Goal: Communication & Community: Participate in discussion

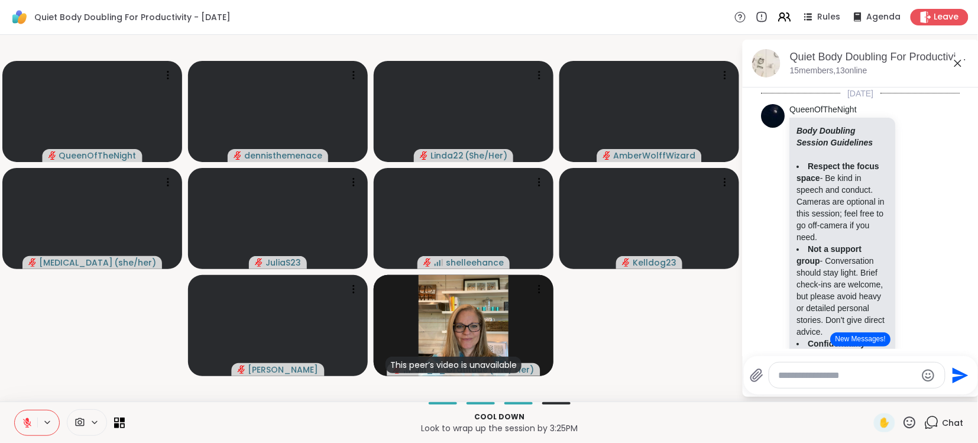
scroll to position [3055, 0]
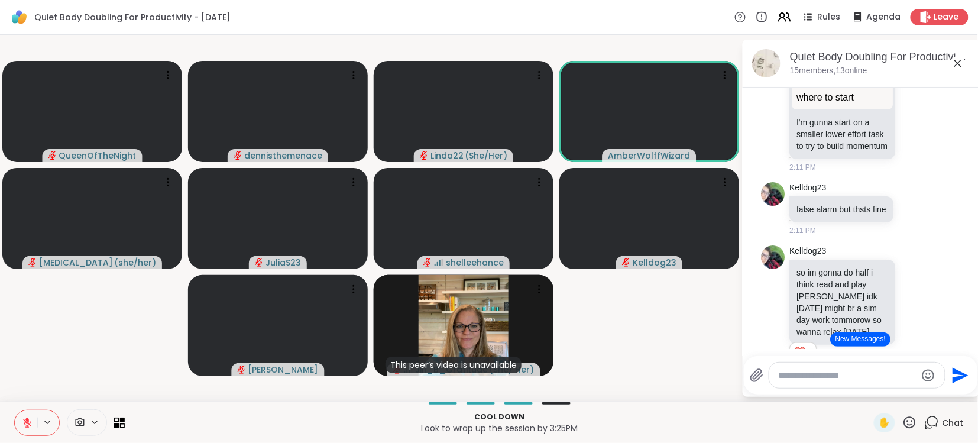
click at [861, 339] on button "New Messages!" at bounding box center [860, 339] width 60 height 14
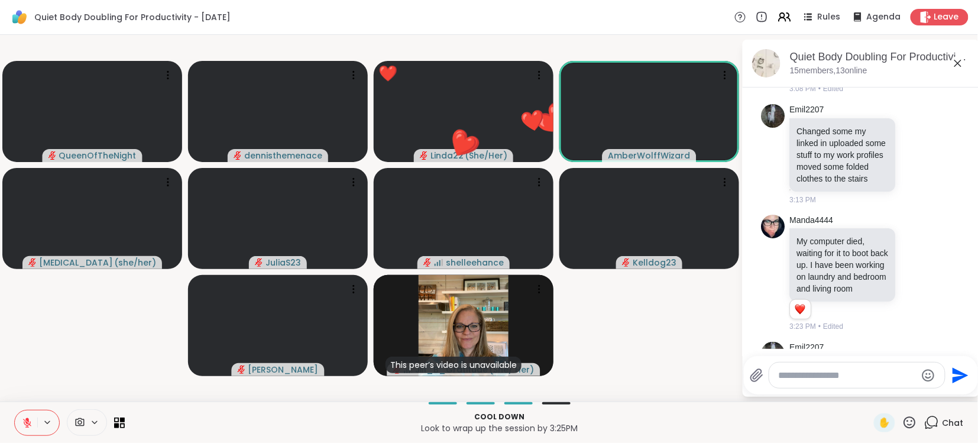
click at [25, 423] on icon at bounding box center [27, 422] width 11 height 11
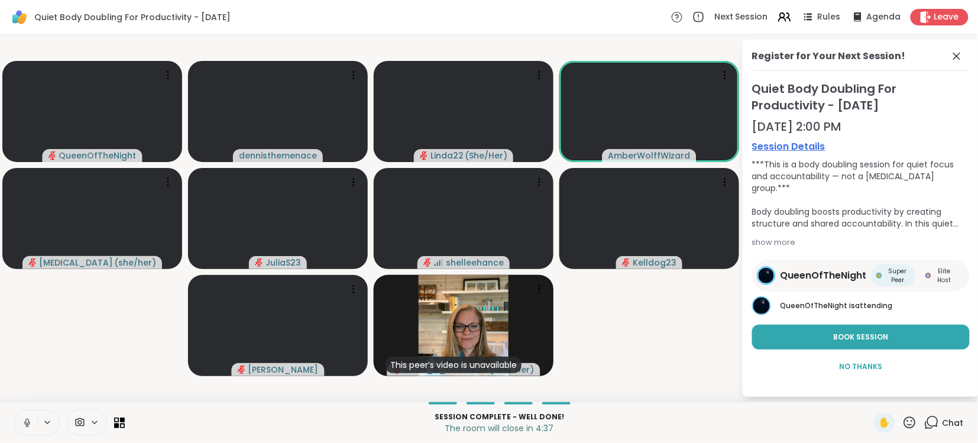
click at [26, 423] on icon at bounding box center [26, 420] width 3 height 5
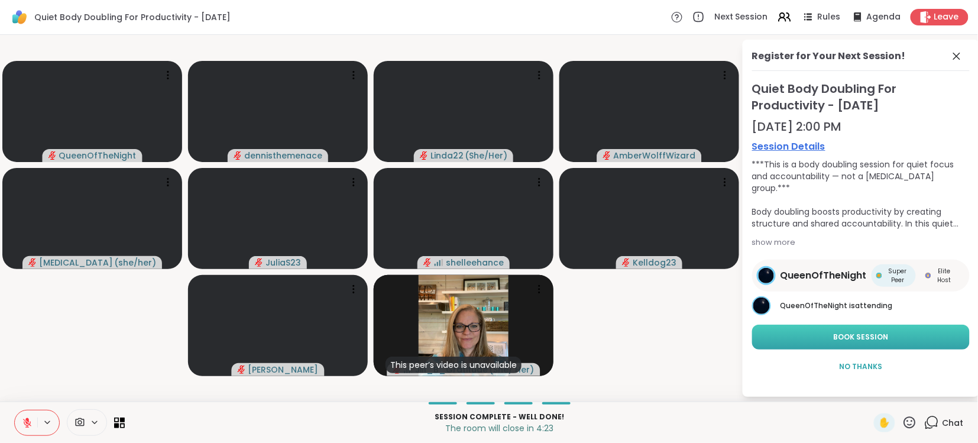
click at [867, 336] on span "Book Session" at bounding box center [860, 337] width 55 height 11
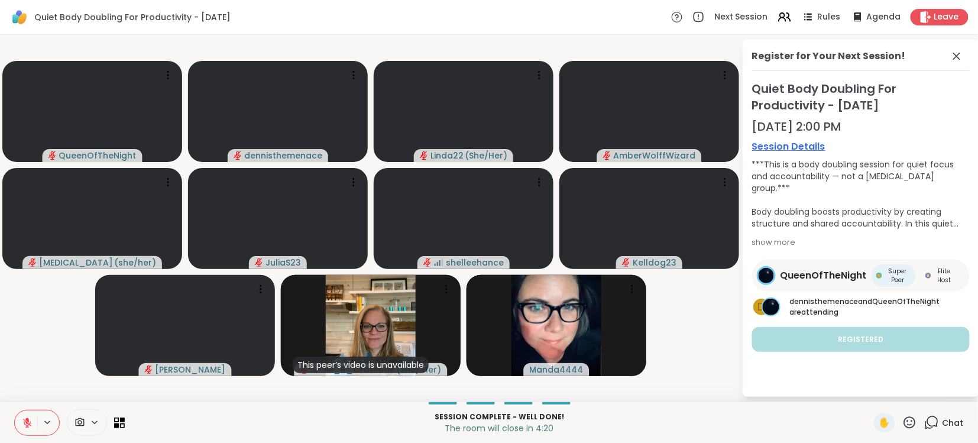
click at [853, 386] on div "Register for Your Next Session! Quiet Body Doubling For Productivity - [DATE] 2…" at bounding box center [860, 218] width 236 height 357
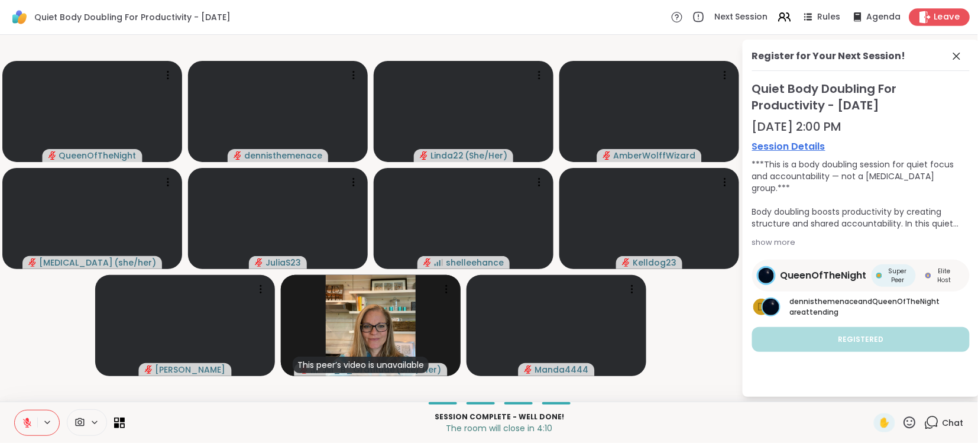
click at [935, 11] on span "Leave" at bounding box center [947, 17] width 26 height 12
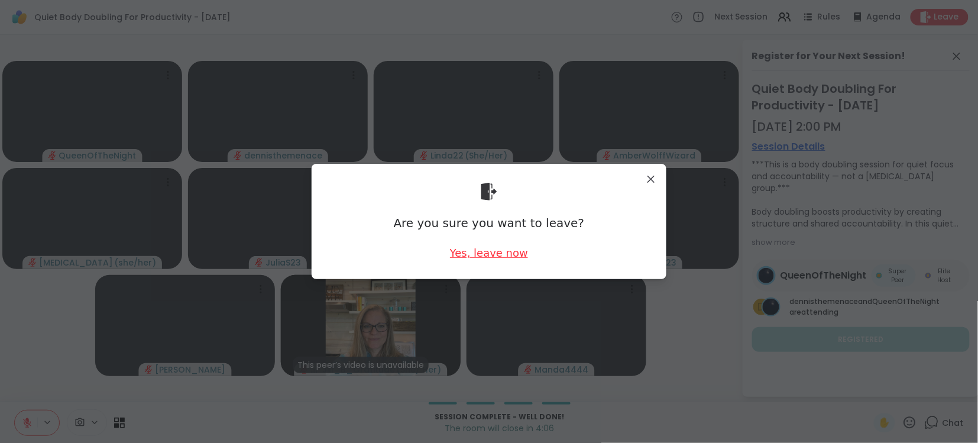
click at [484, 254] on div "Yes, leave now" at bounding box center [489, 252] width 78 height 15
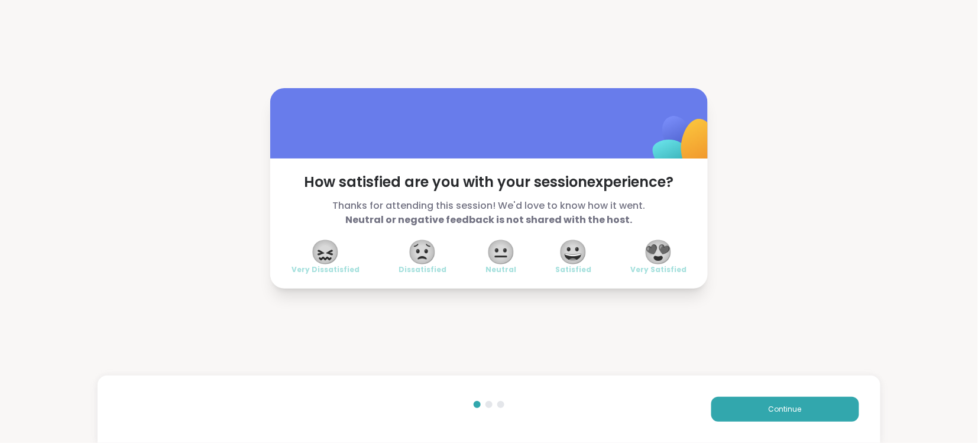
click at [658, 258] on span "😍" at bounding box center [659, 251] width 30 height 21
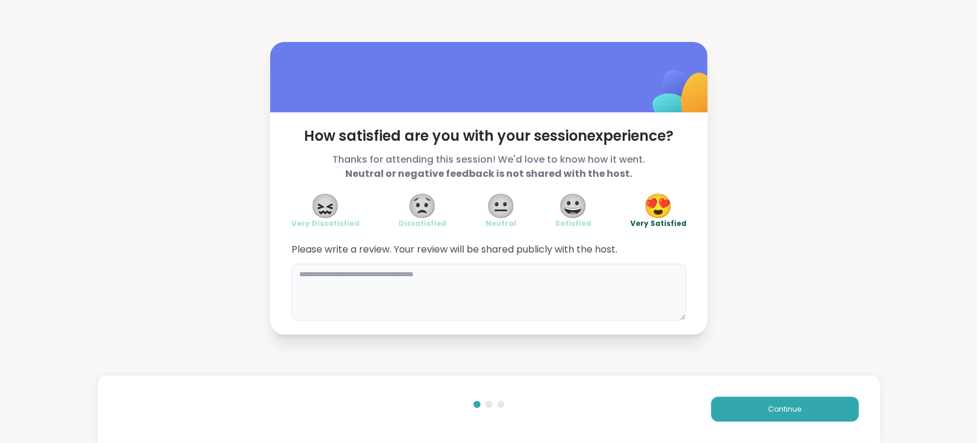
click at [565, 271] on textarea at bounding box center [488, 292] width 395 height 57
type textarea "**********"
click at [787, 410] on span "Continue" at bounding box center [784, 409] width 33 height 11
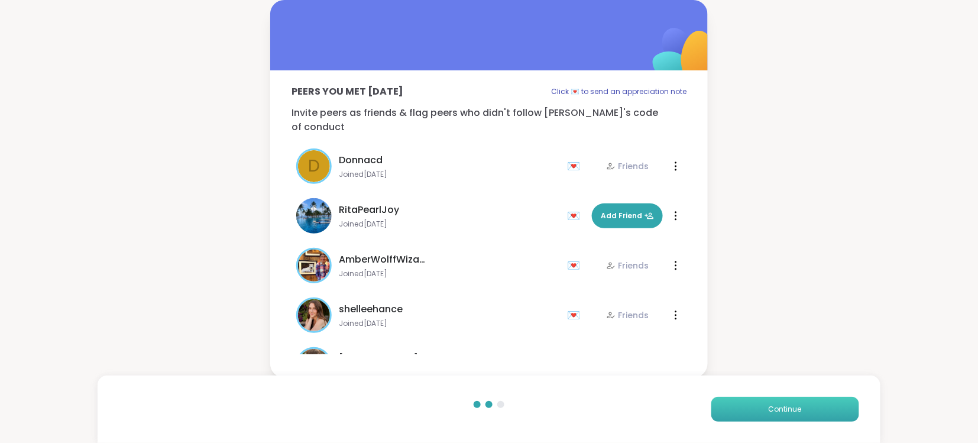
click at [789, 410] on span "Continue" at bounding box center [784, 409] width 33 height 11
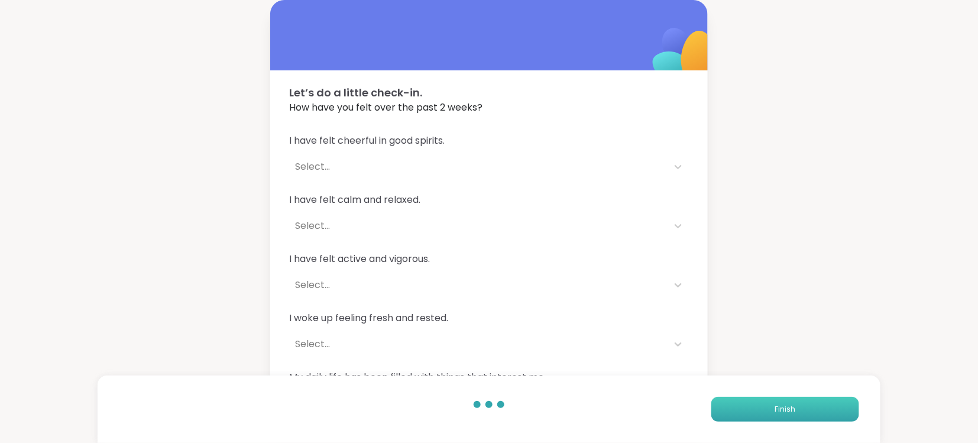
click at [789, 410] on span "Finish" at bounding box center [784, 409] width 21 height 11
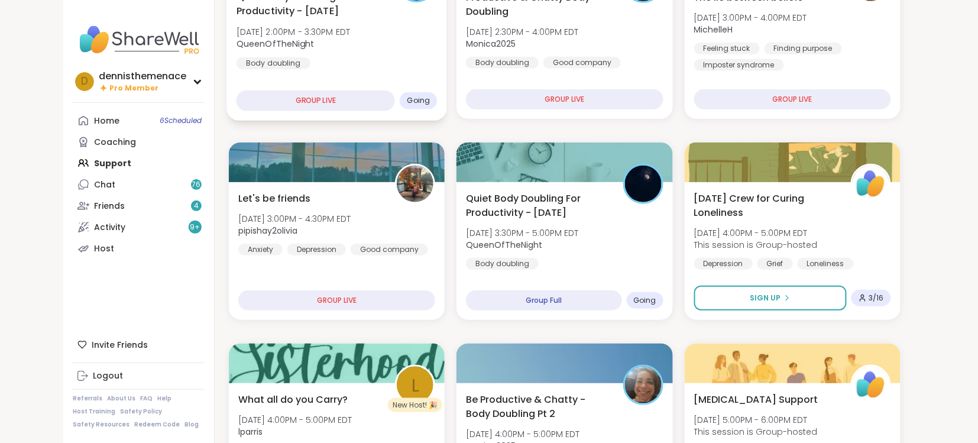
scroll to position [252, 0]
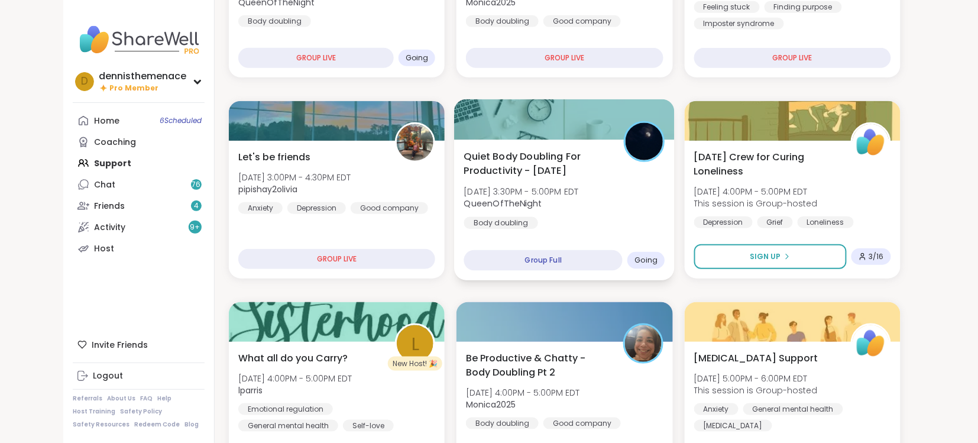
click at [531, 198] on b "QueenOfTheNight" at bounding box center [503, 203] width 78 height 12
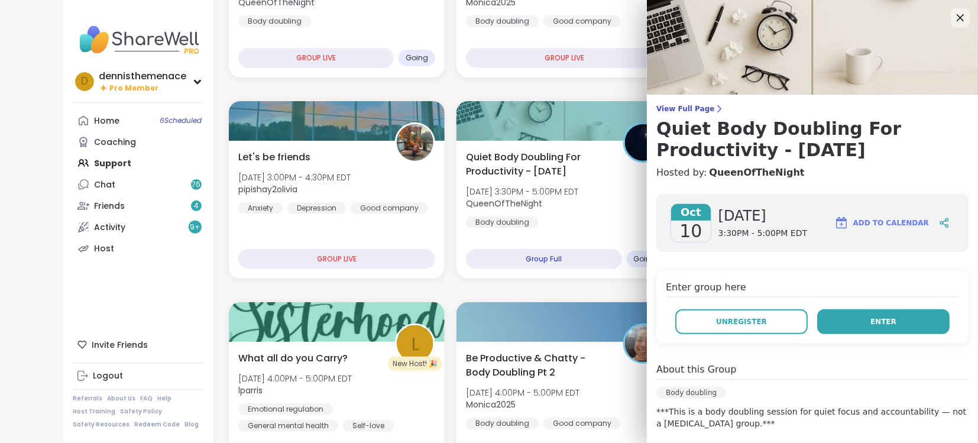
click at [889, 318] on span "Enter" at bounding box center [883, 321] width 26 height 11
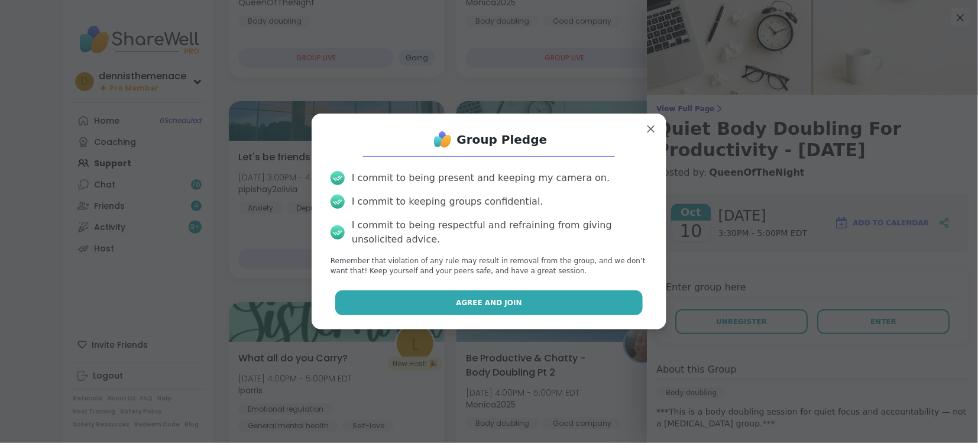
click at [532, 301] on button "Agree and Join" at bounding box center [489, 302] width 308 height 25
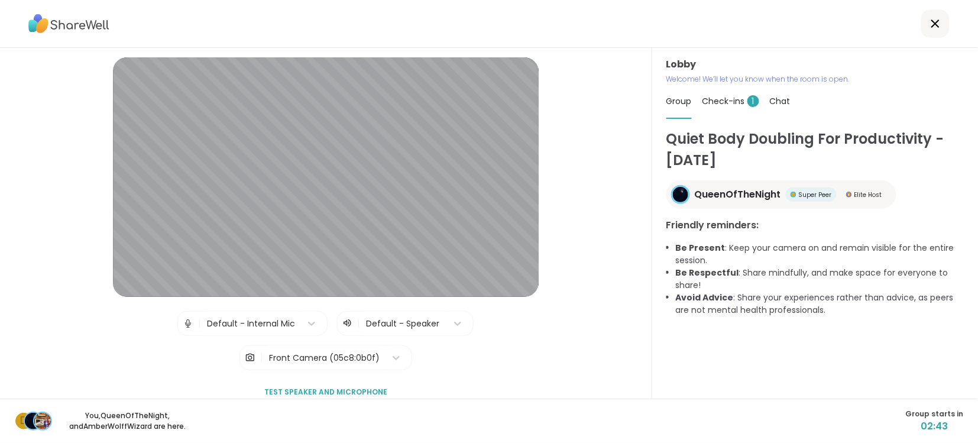
click at [629, 368] on div "Lobby | Default - Internal Mic | Default - Speaker | Front Camera (05c8:0b0f) T…" at bounding box center [326, 223] width 652 height 350
click at [467, 4] on div at bounding box center [489, 24] width 978 height 48
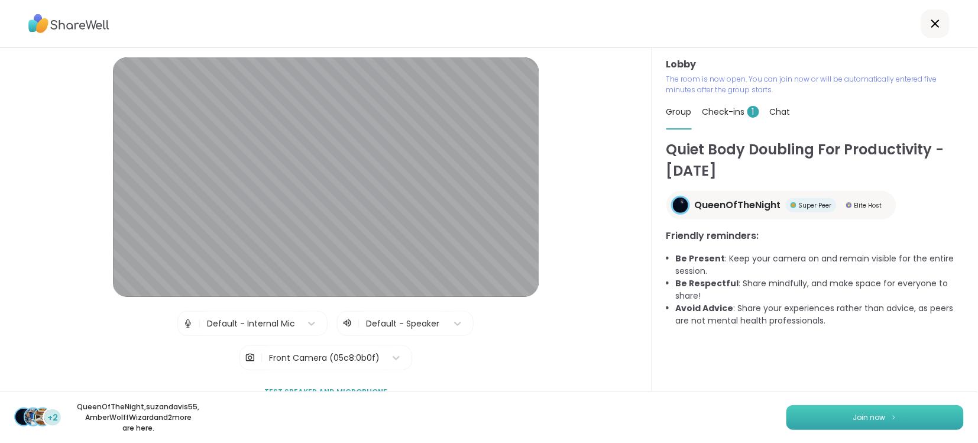
click at [866, 417] on span "Join now" at bounding box center [869, 417] width 33 height 11
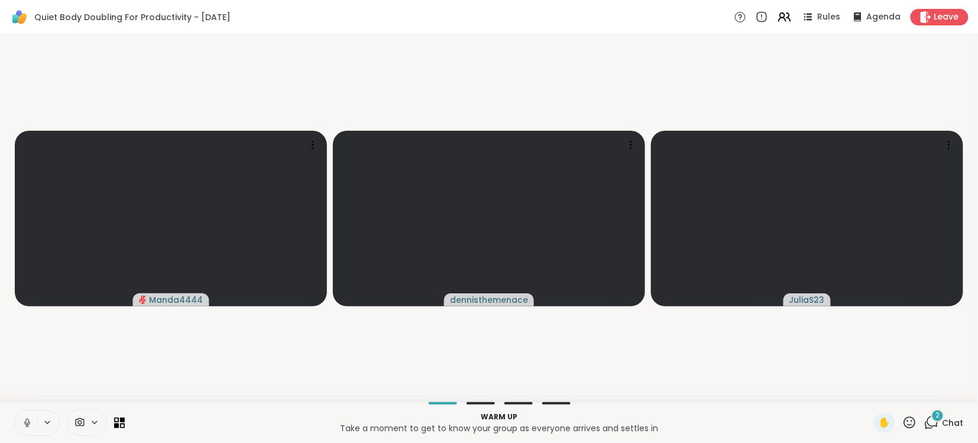
click at [30, 421] on icon at bounding box center [27, 423] width 6 height 4
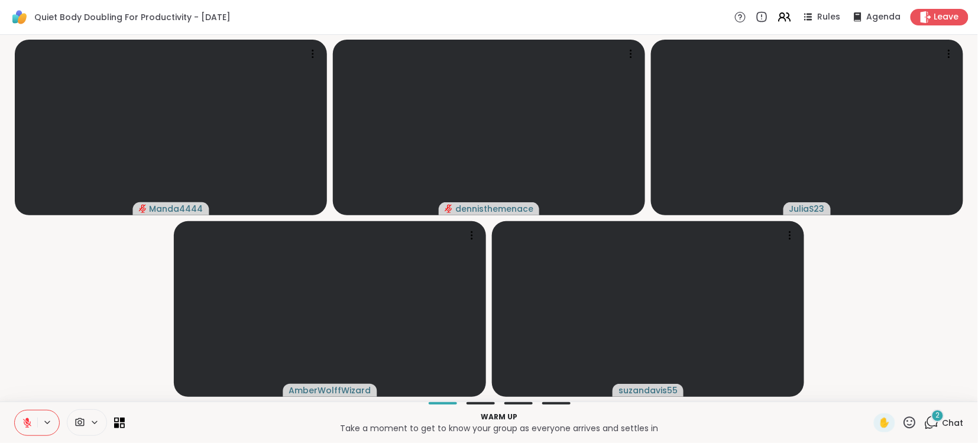
click at [954, 423] on span "Chat" at bounding box center [952, 423] width 21 height 12
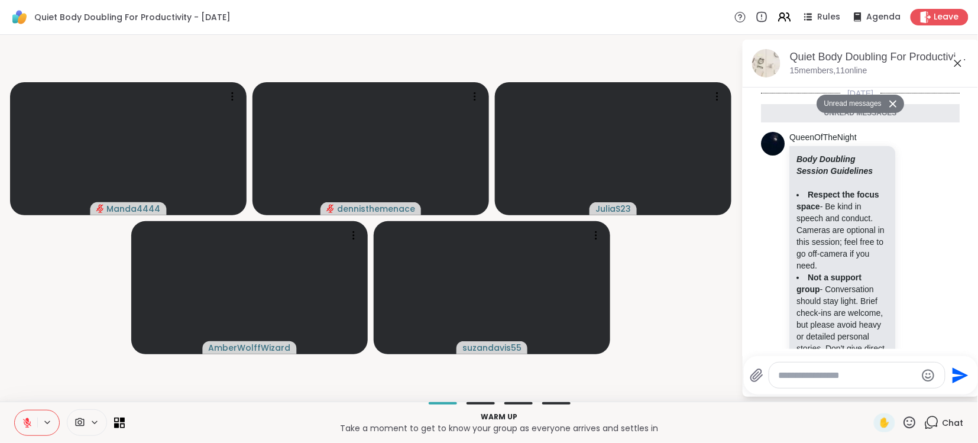
scroll to position [957, 0]
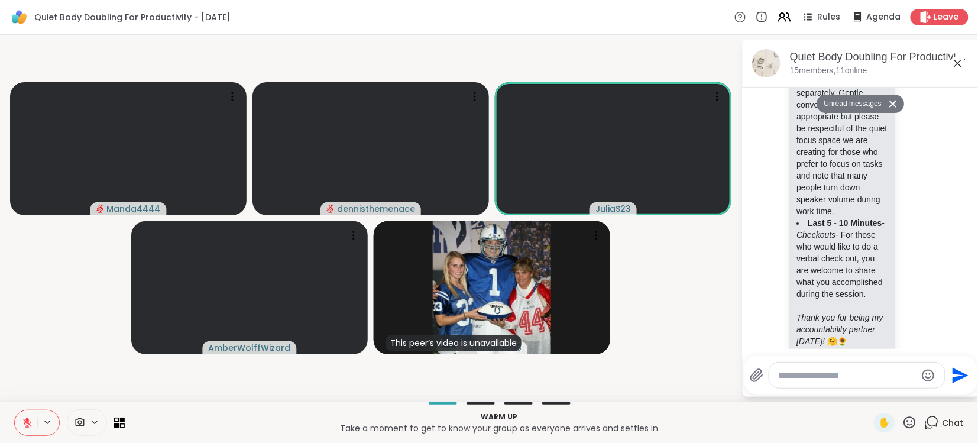
click at [847, 379] on textarea "Type your message" at bounding box center [847, 375] width 138 height 12
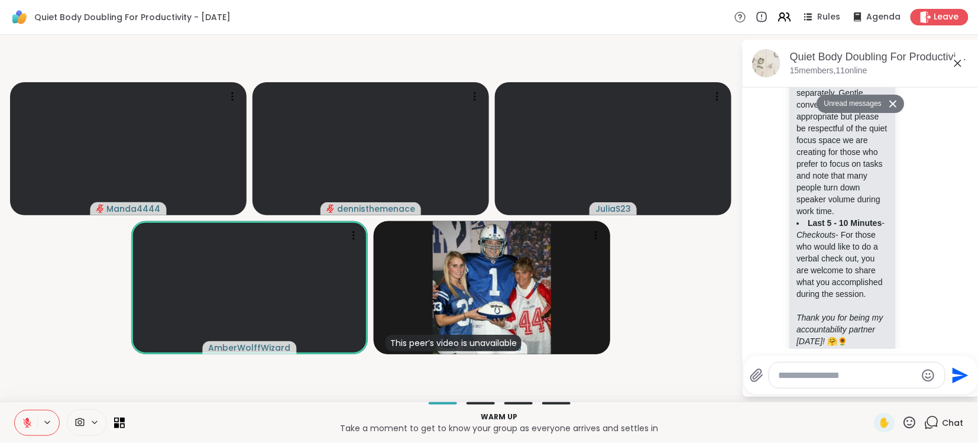
click at [831, 374] on textarea "Type your message" at bounding box center [847, 375] width 138 height 12
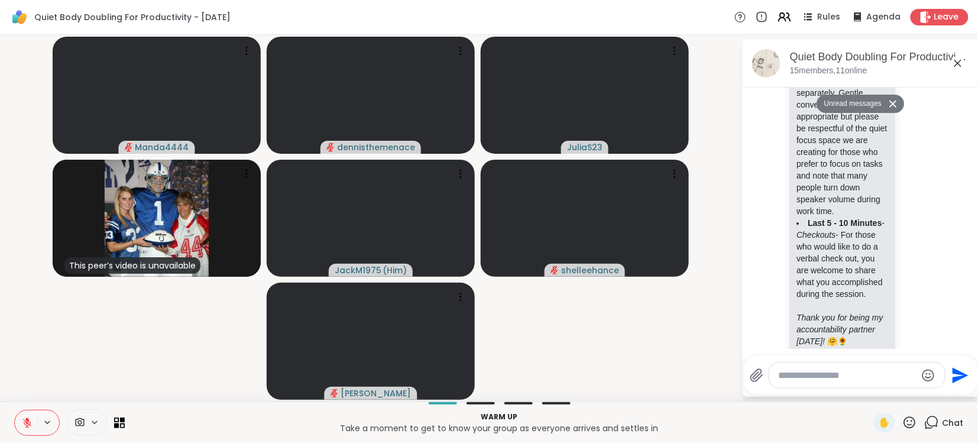
click at [816, 380] on textarea "Type your message" at bounding box center [847, 375] width 138 height 12
type textarea "**********"
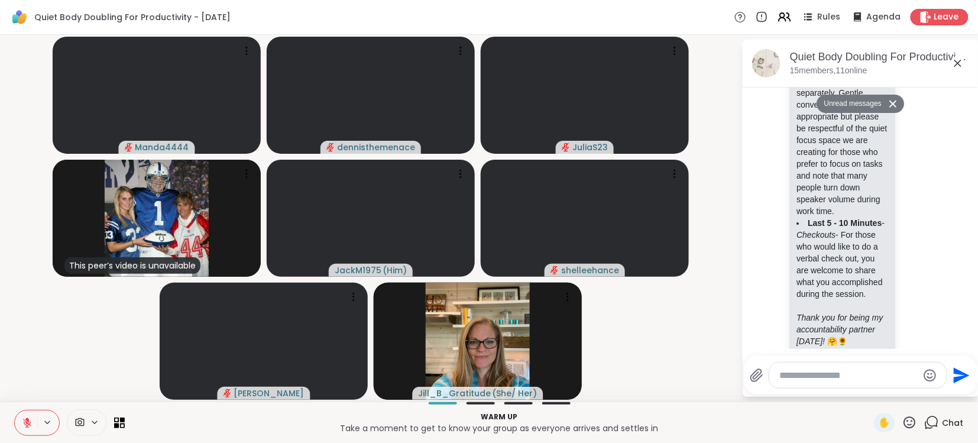
scroll to position [1004, 0]
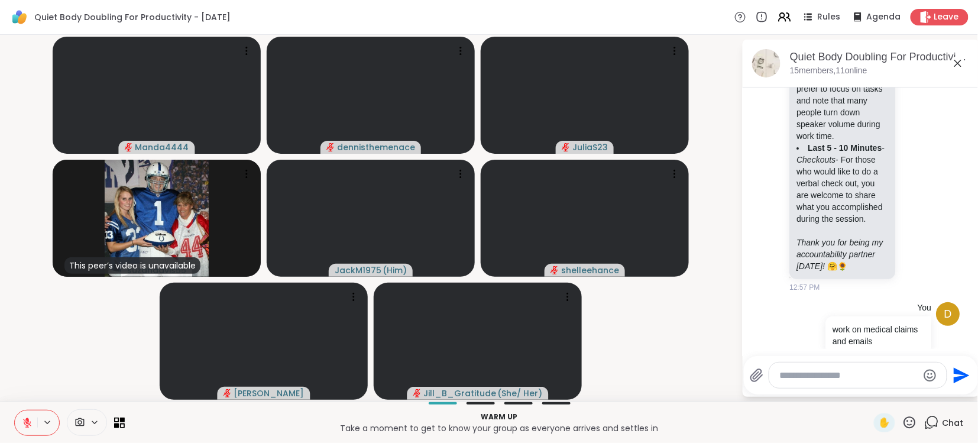
click at [718, 96] on video-player-container "Manda4444 dennisthemenace JuliaS23 This peer’s video is unavailable suzandavis5…" at bounding box center [370, 218] width 727 height 357
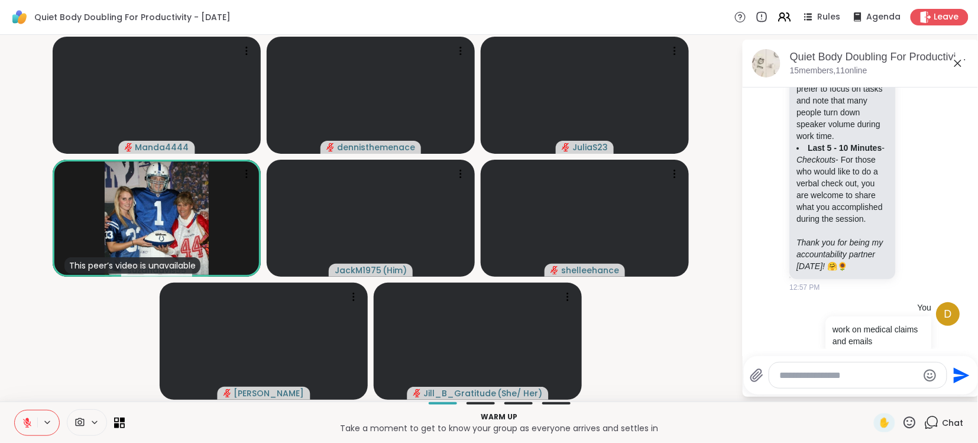
click at [718, 96] on video-player-container "Manda4444 dennisthemenace JuliaS23 This peer’s video is unavailable suzandavis5…" at bounding box center [370, 218] width 727 height 357
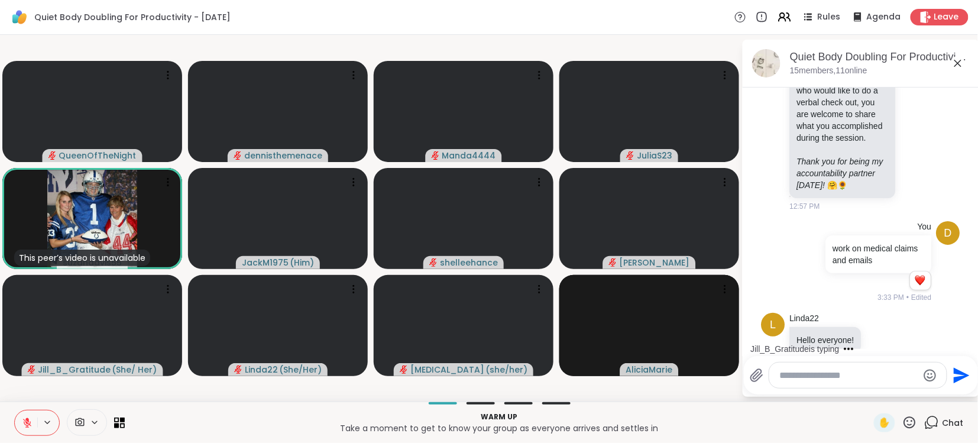
scroll to position [1171, 0]
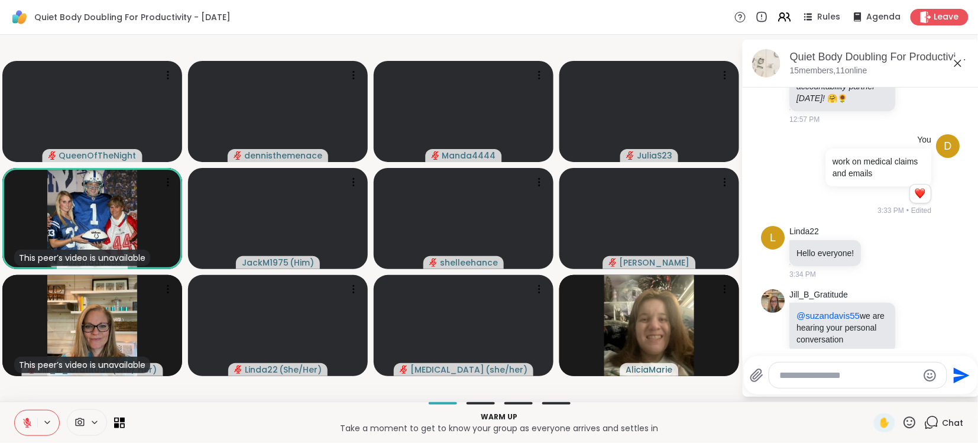
click at [860, 373] on textarea "Type your message" at bounding box center [849, 375] width 138 height 12
type textarea "**********"
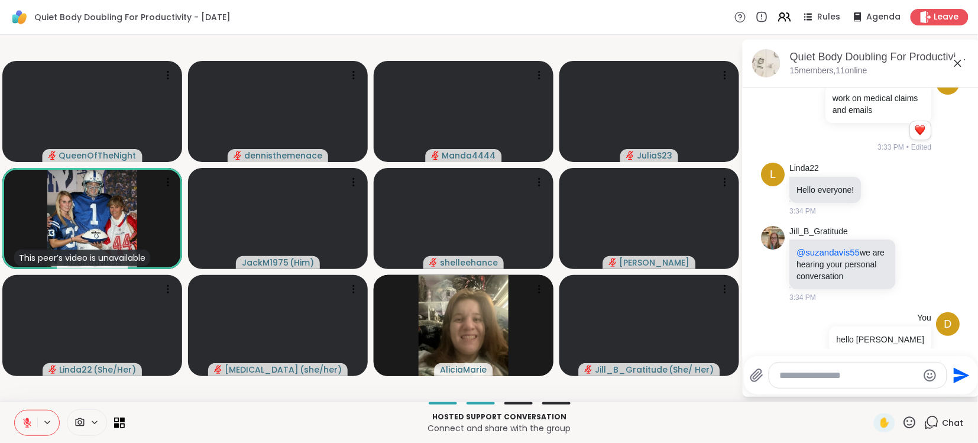
click at [876, 375] on textarea "Type your message" at bounding box center [849, 375] width 138 height 12
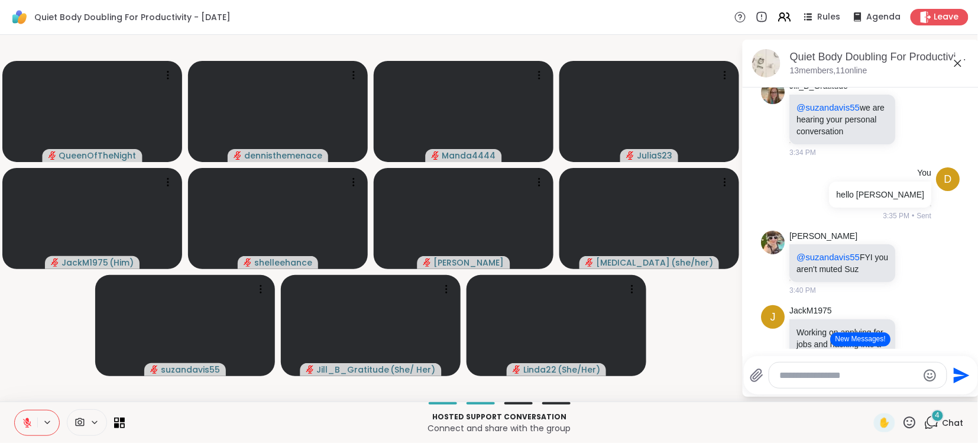
scroll to position [1529, 0]
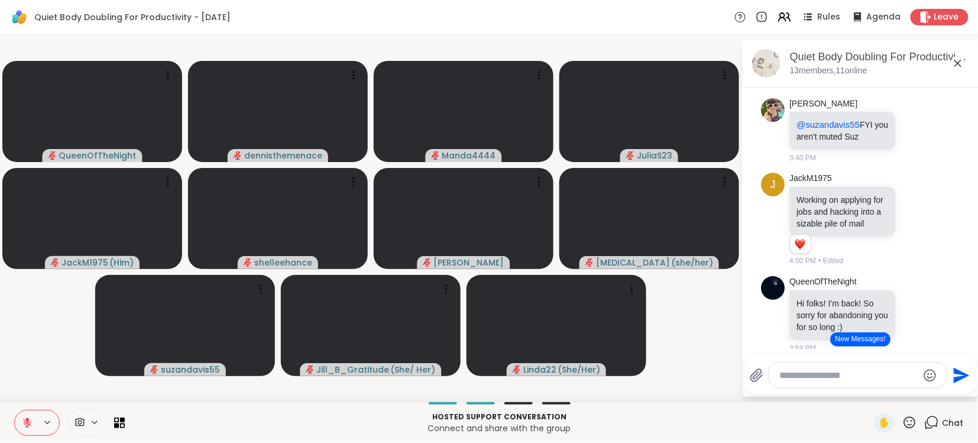
click at [849, 387] on div at bounding box center [857, 374] width 177 height 25
click at [763, 358] on div "QueenOfTheNight Linda22 Hello everyone! Hello everyone! Hi [PERSON_NAME]! 4:00 …" at bounding box center [860, 409] width 199 height 103
click at [440, 345] on video at bounding box center [371, 325] width 180 height 101
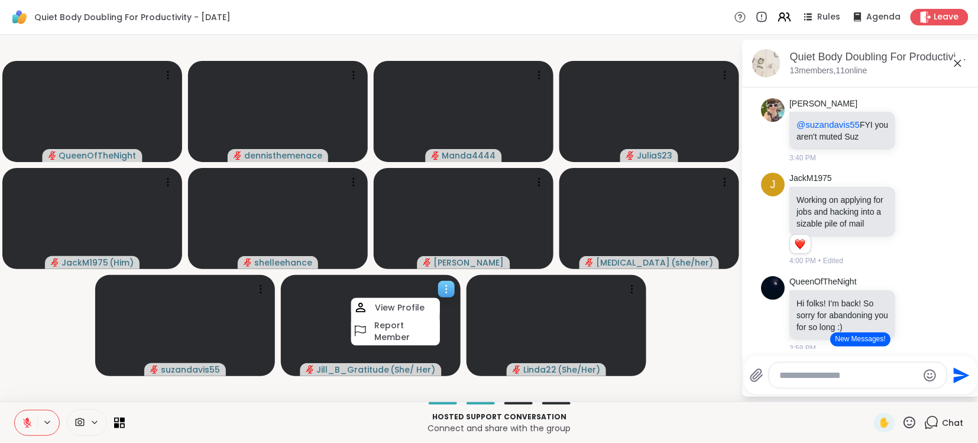
click at [440, 345] on video at bounding box center [371, 325] width 180 height 101
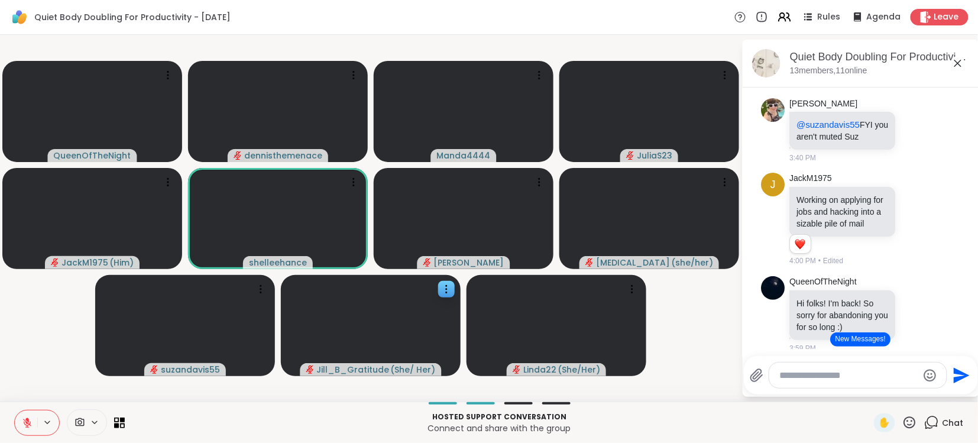
click at [287, 18] on div "Quiet Body Doubling For Productivity - [DATE] Rules Agenda Leave" at bounding box center [489, 17] width 978 height 35
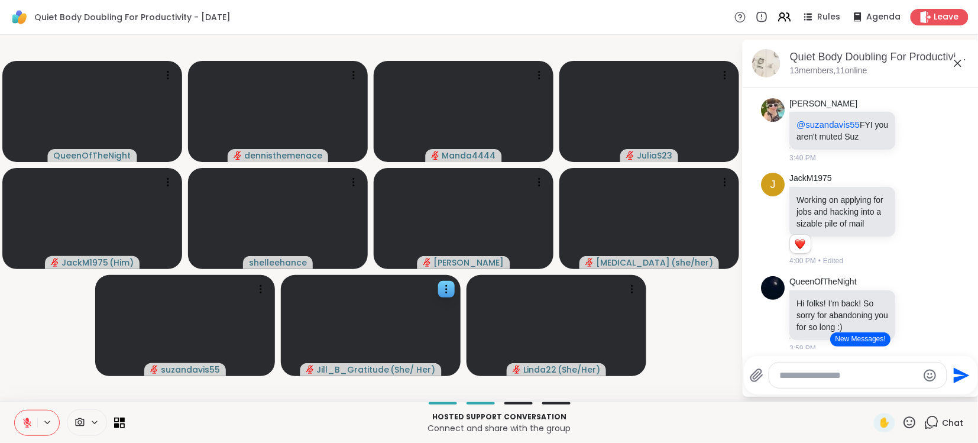
click at [866, 342] on button "New Messages!" at bounding box center [860, 339] width 60 height 14
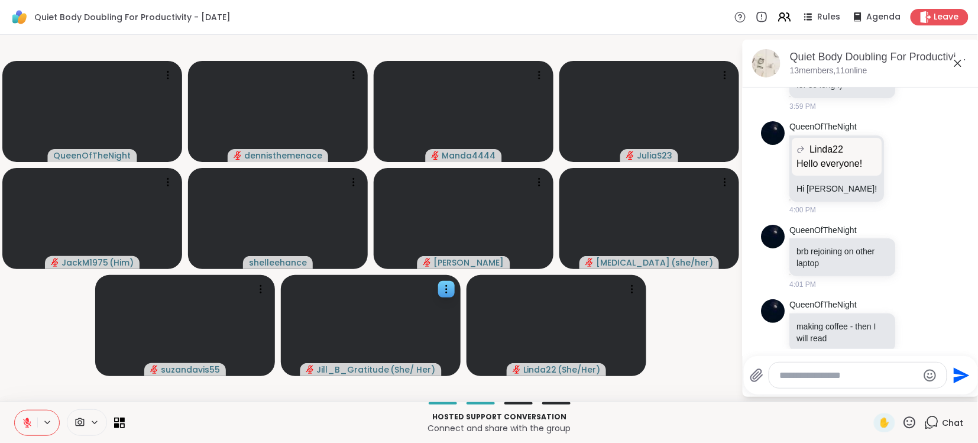
click at [862, 374] on textarea "Type your message" at bounding box center [849, 375] width 138 height 12
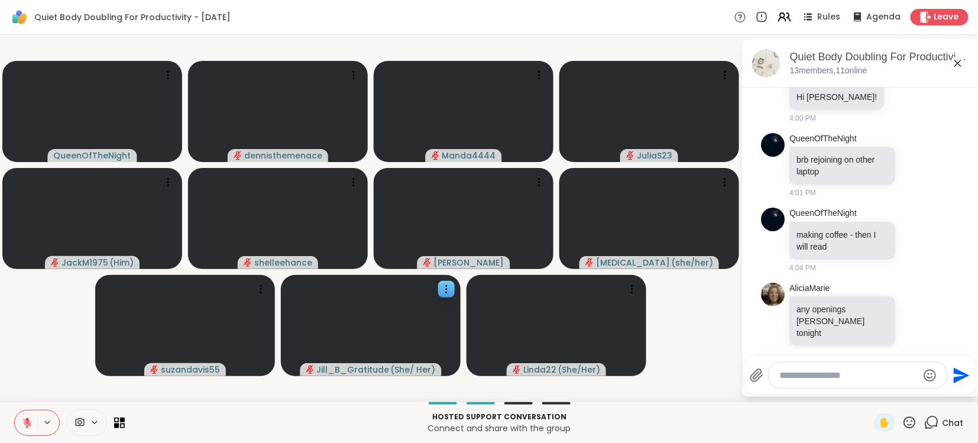
scroll to position [1834, 0]
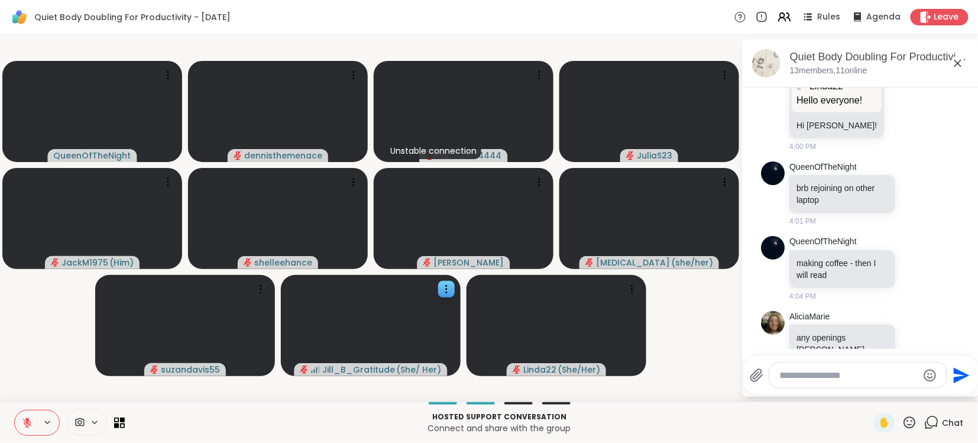
click at [816, 371] on textarea "Type your message" at bounding box center [849, 375] width 138 height 12
type textarea "****"
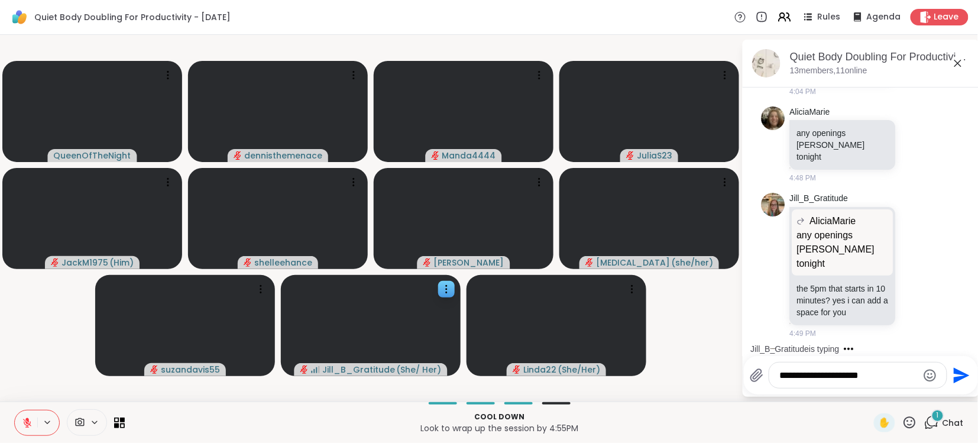
scroll to position [2154, 0]
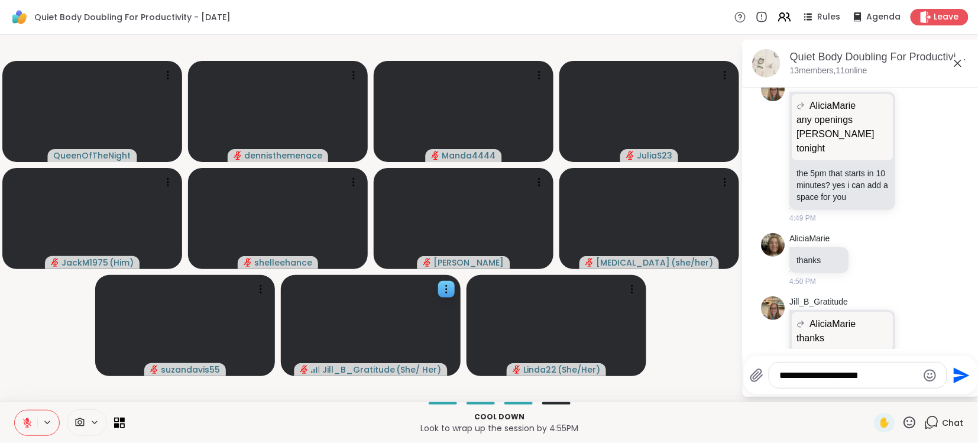
click at [634, 422] on p "Look to wrap up the session by 4:55PM" at bounding box center [499, 428] width 735 height 12
click at [891, 372] on textarea "**********" at bounding box center [849, 375] width 138 height 12
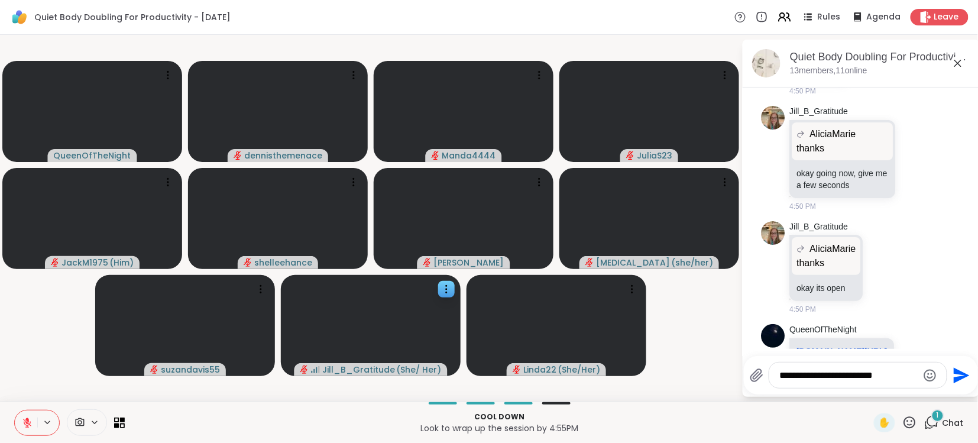
type textarea "**********"
click at [956, 372] on icon "Send" at bounding box center [961, 375] width 16 height 16
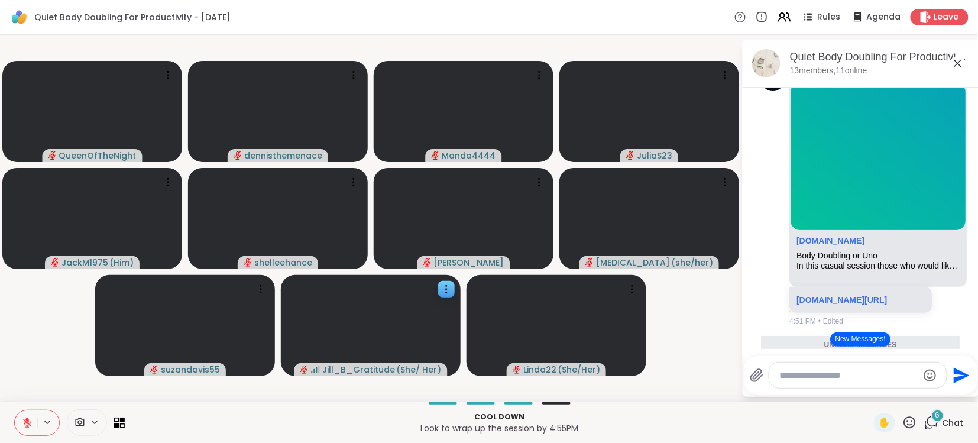
scroll to position [2812, 0]
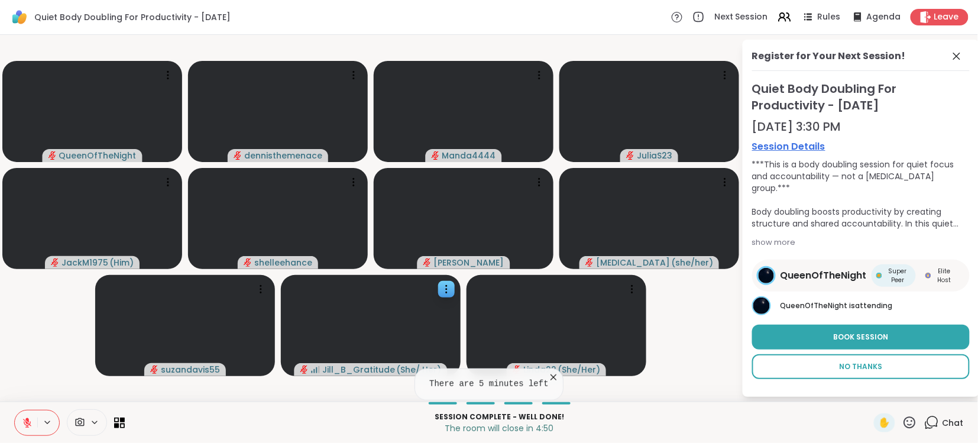
click at [864, 369] on span "No Thanks" at bounding box center [860, 366] width 43 height 11
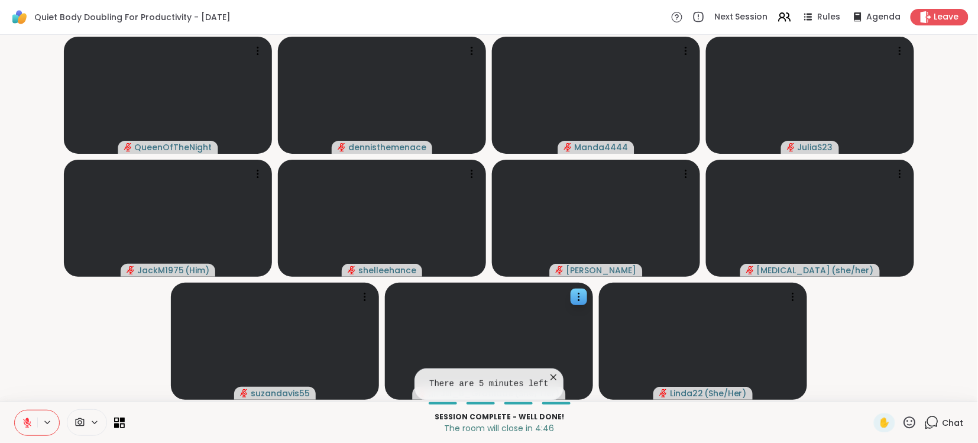
click at [957, 417] on span "Chat" at bounding box center [952, 423] width 21 height 12
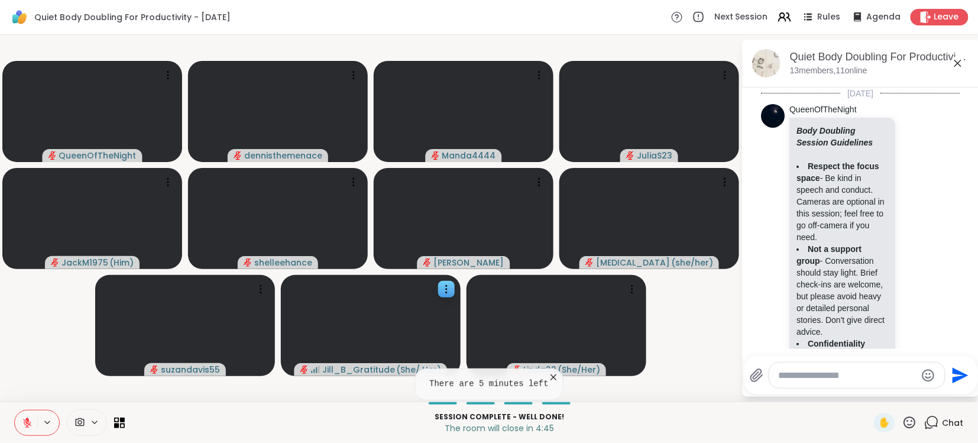
scroll to position [3141, 0]
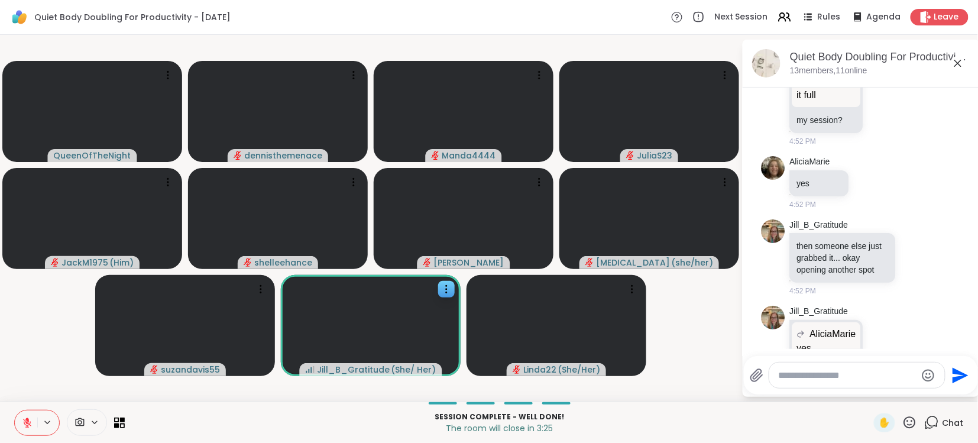
click at [27, 424] on icon at bounding box center [27, 422] width 11 height 11
click at [27, 424] on icon at bounding box center [27, 423] width 6 height 4
click at [27, 424] on icon at bounding box center [27, 422] width 11 height 11
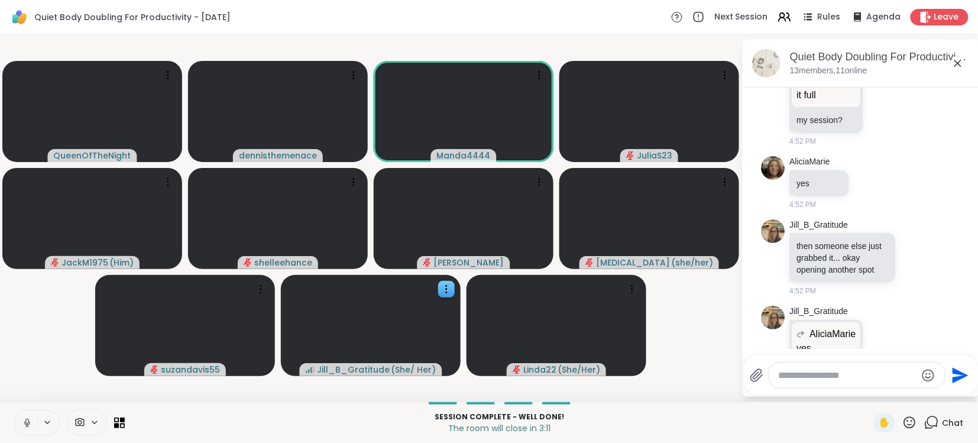
click at [24, 421] on icon at bounding box center [27, 423] width 6 height 4
click at [19, 426] on button at bounding box center [26, 422] width 22 height 25
click at [24, 425] on icon at bounding box center [27, 422] width 11 height 11
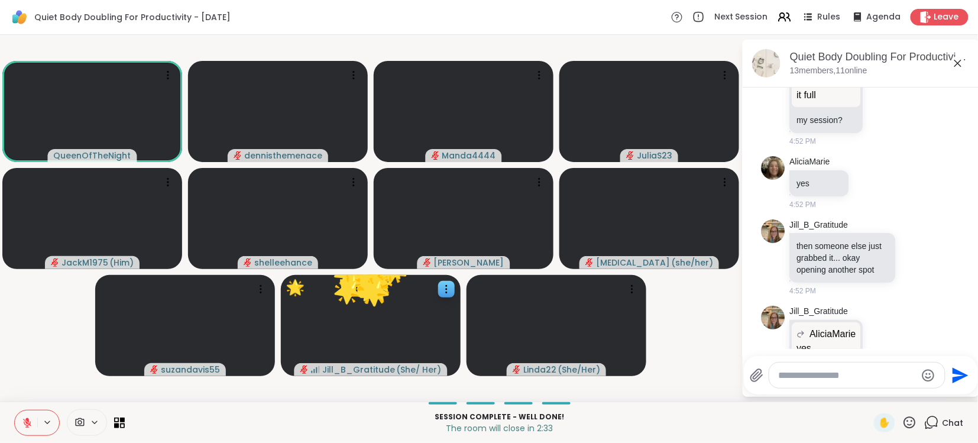
click at [24, 425] on icon at bounding box center [27, 422] width 11 height 11
click at [30, 421] on icon at bounding box center [27, 422] width 11 height 11
click at [30, 421] on icon at bounding box center [27, 422] width 8 height 8
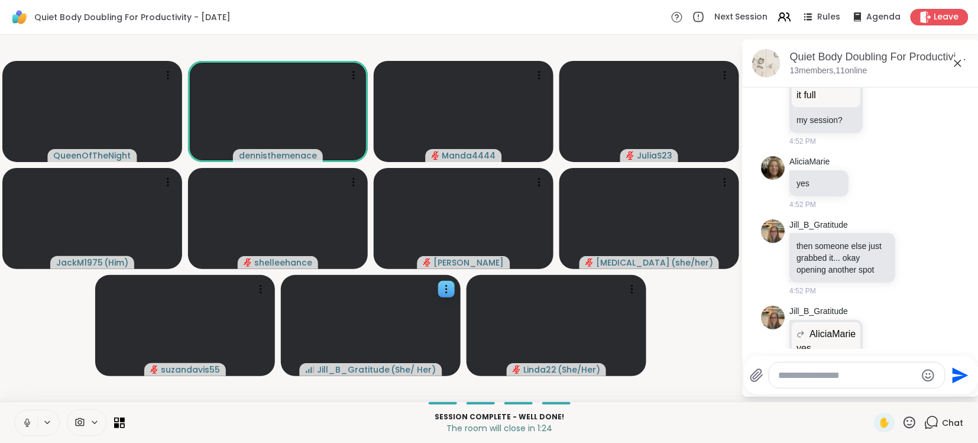
click at [31, 421] on icon at bounding box center [27, 422] width 11 height 11
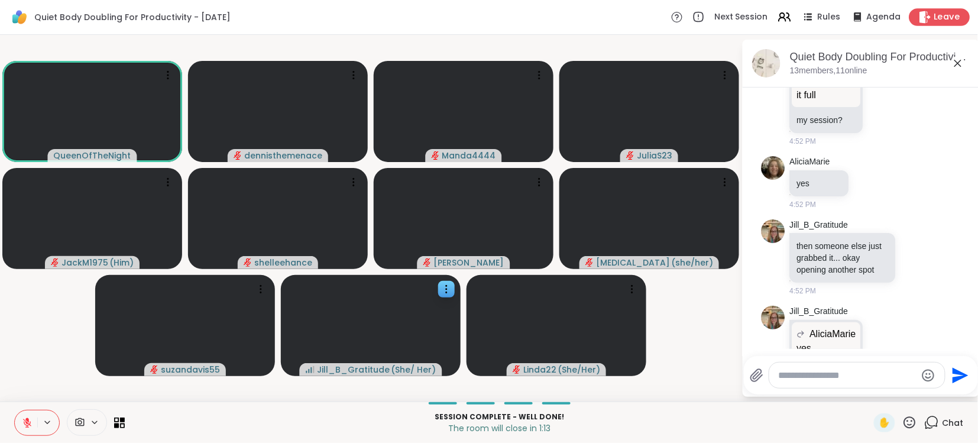
click at [940, 11] on span "Leave" at bounding box center [947, 17] width 26 height 12
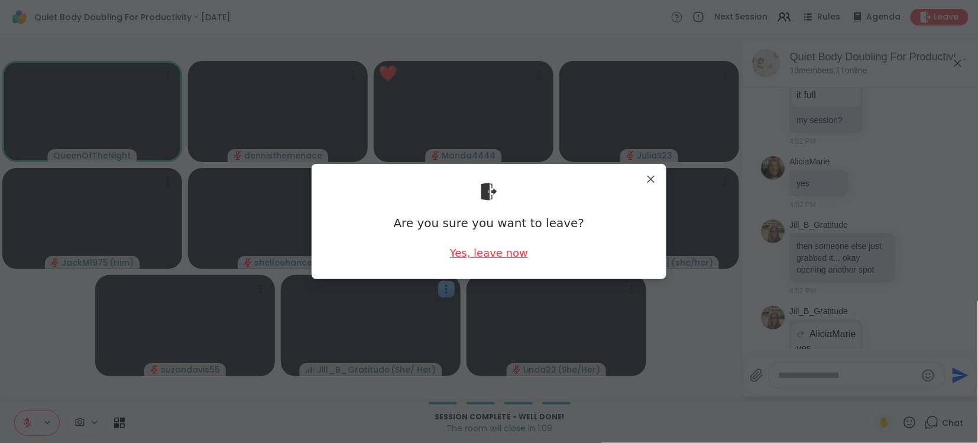
click at [483, 252] on div "Yes, leave now" at bounding box center [489, 252] width 78 height 15
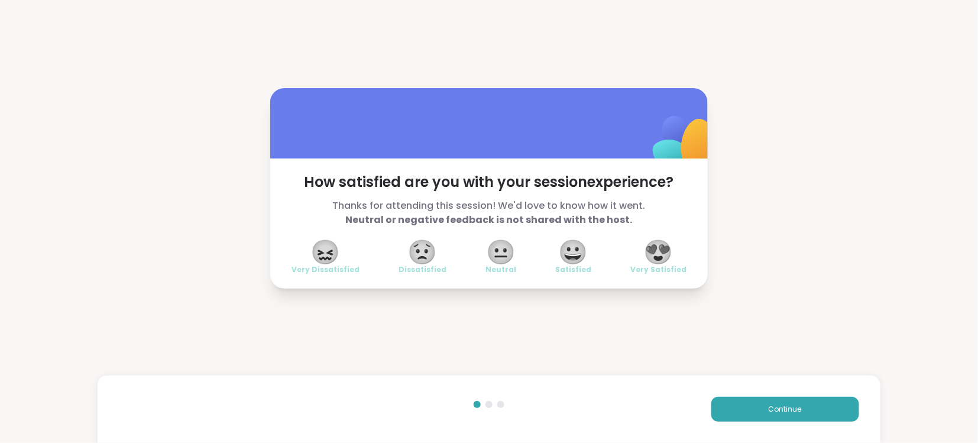
click at [660, 249] on span "😍" at bounding box center [659, 251] width 30 height 21
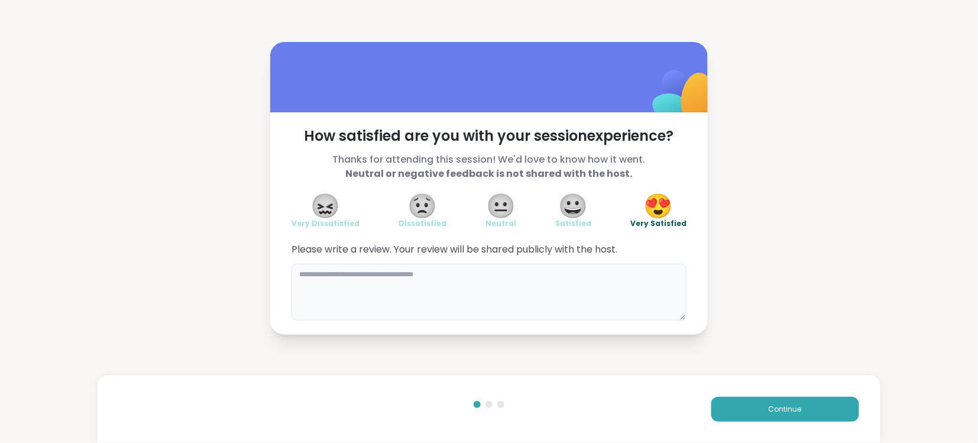
click at [530, 271] on textarea at bounding box center [488, 292] width 395 height 57
type textarea "**********"
click at [784, 413] on span "Continue" at bounding box center [784, 409] width 33 height 11
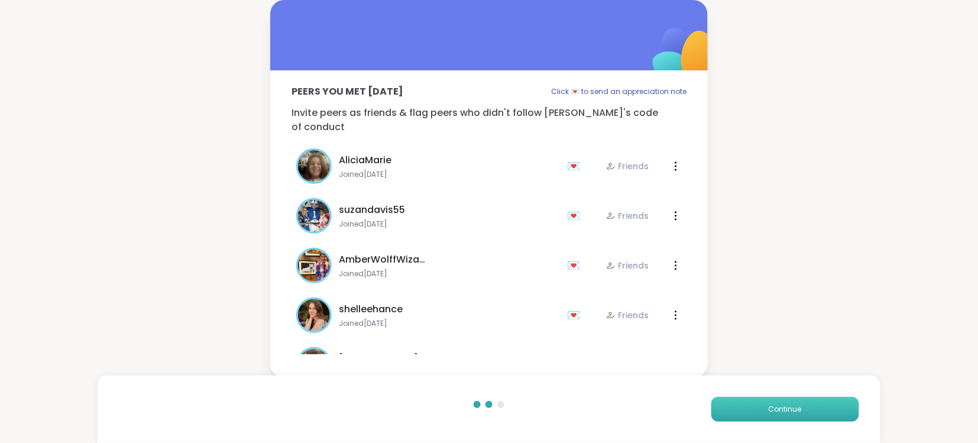
click at [784, 413] on span "Continue" at bounding box center [784, 409] width 33 height 11
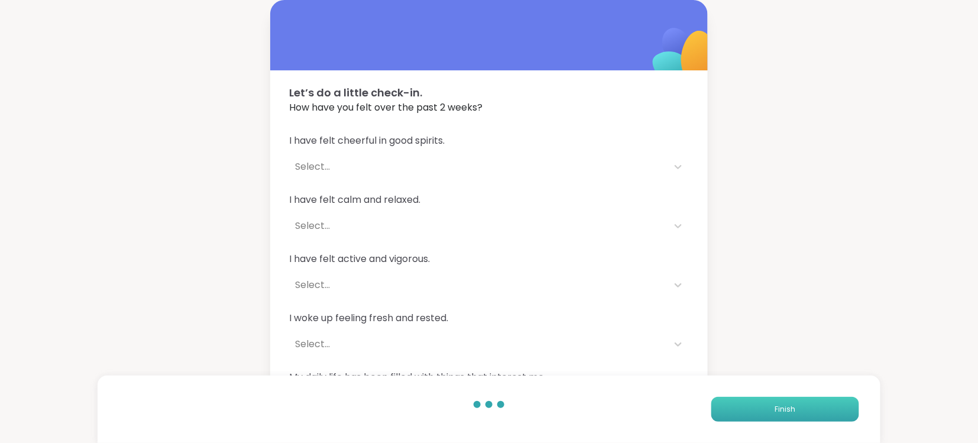
click at [784, 413] on span "Finish" at bounding box center [784, 409] width 21 height 11
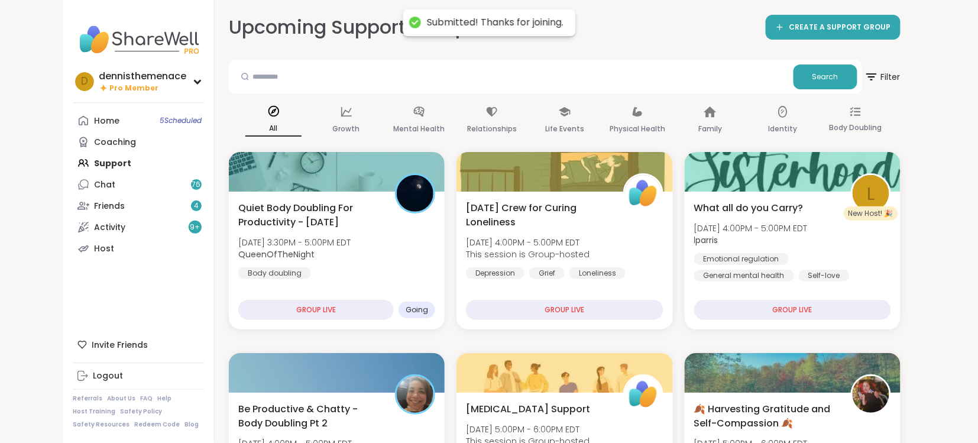
click at [784, 413] on span "🍂 Harvesting Gratitude and Self-Compassion 🍂" at bounding box center [766, 416] width 144 height 28
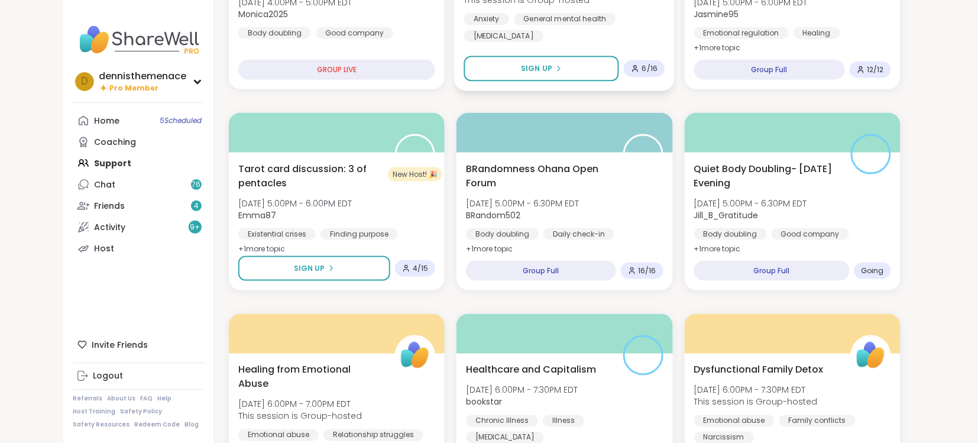
scroll to position [504, 0]
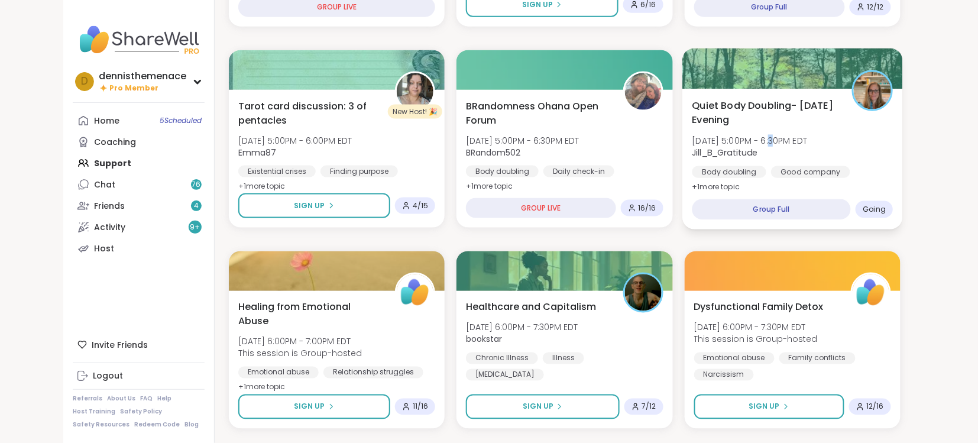
click at [757, 144] on span "[DATE] 5:00PM - 6:30PM EDT" at bounding box center [749, 141] width 115 height 12
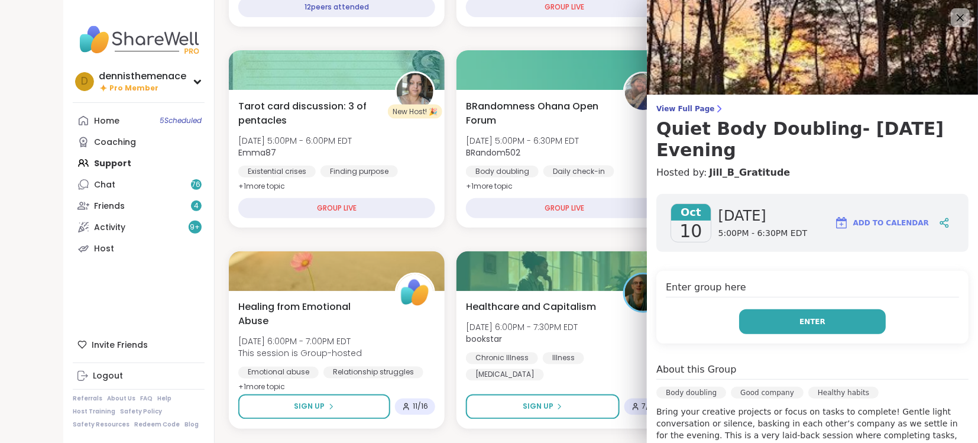
click at [814, 316] on span "Enter" at bounding box center [812, 321] width 26 height 11
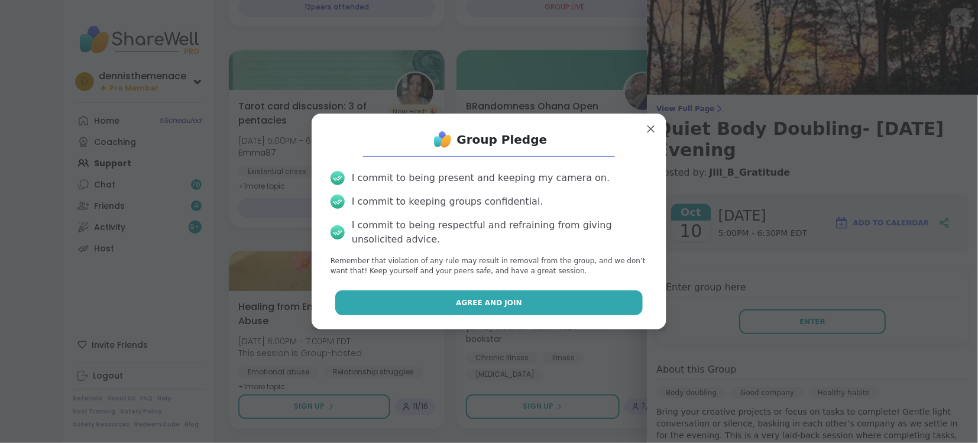
click at [510, 296] on button "Agree and Join" at bounding box center [489, 302] width 308 height 25
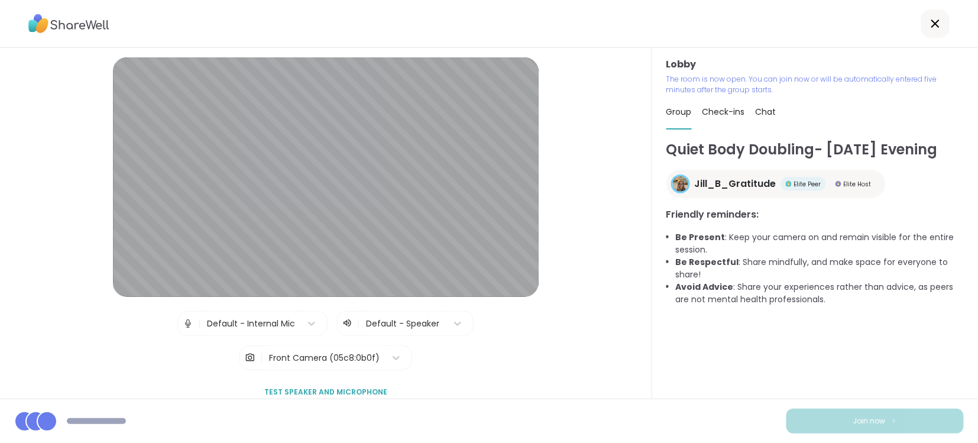
click at [694, 363] on div "Quiet Body Doubling- [DATE] Evening Jill_B_Gratitude Elite Peer Elite Host Frie…" at bounding box center [814, 268] width 297 height 259
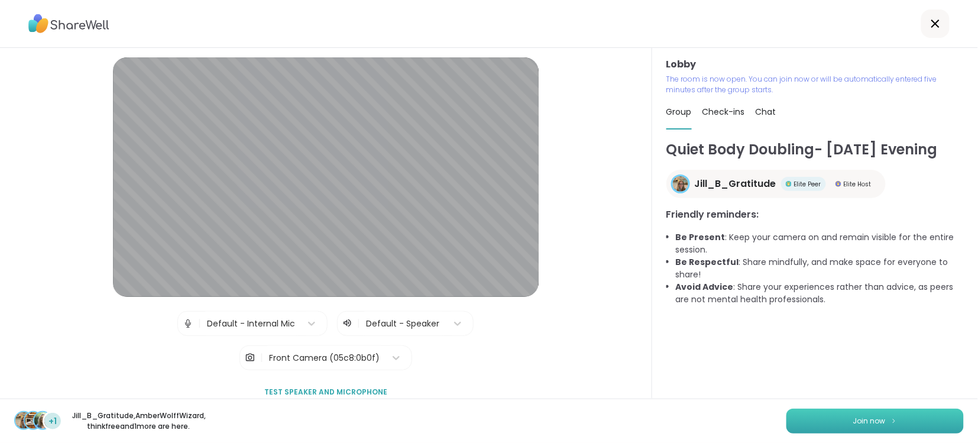
click at [875, 421] on span "Join now" at bounding box center [869, 421] width 33 height 11
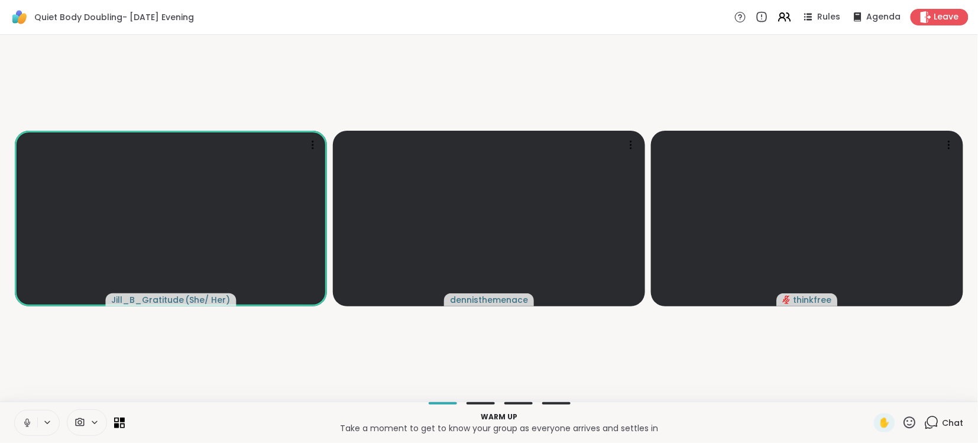
click at [955, 420] on span "Chat" at bounding box center [952, 423] width 21 height 12
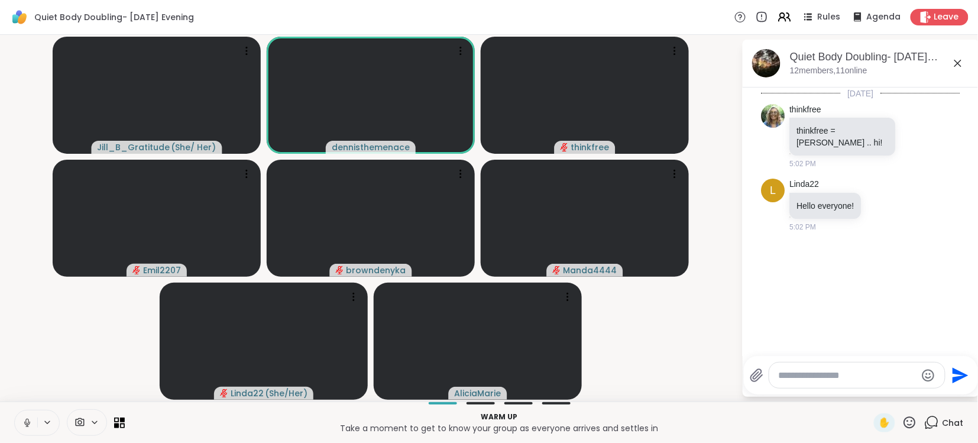
click at [842, 375] on textarea "Type your message" at bounding box center [847, 375] width 138 height 12
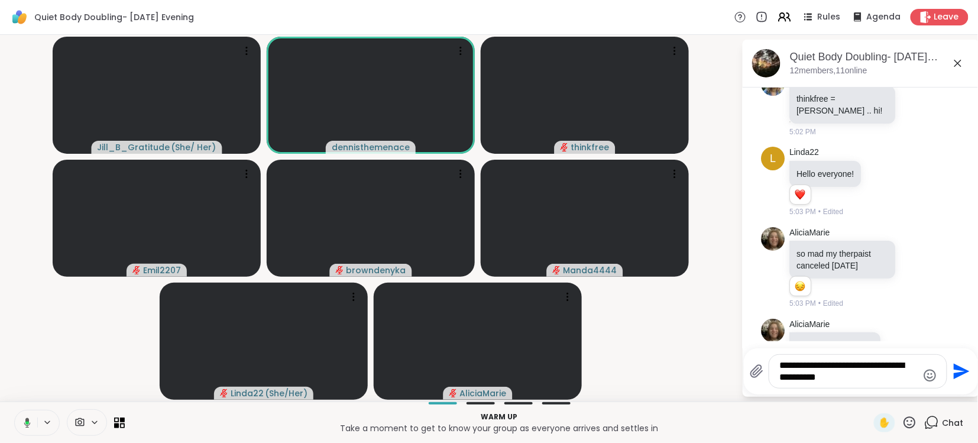
scroll to position [73, 0]
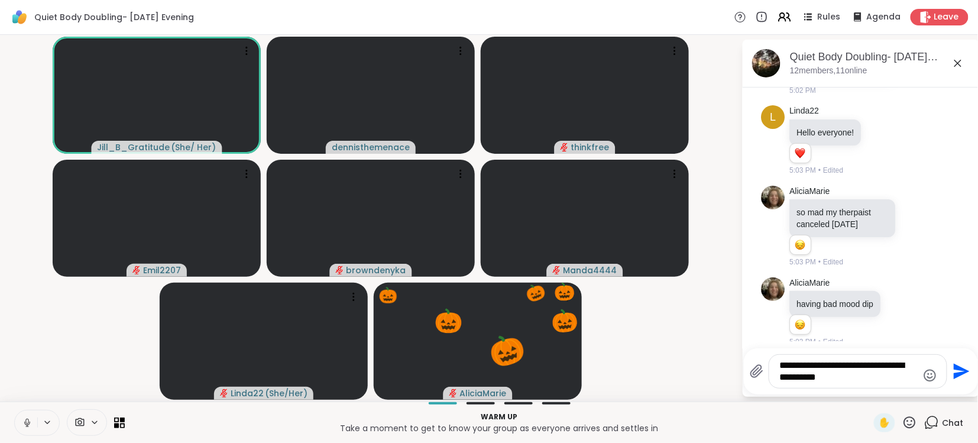
click at [785, 375] on textarea "**********" at bounding box center [849, 371] width 138 height 24
click at [905, 363] on textarea "**********" at bounding box center [849, 371] width 138 height 24
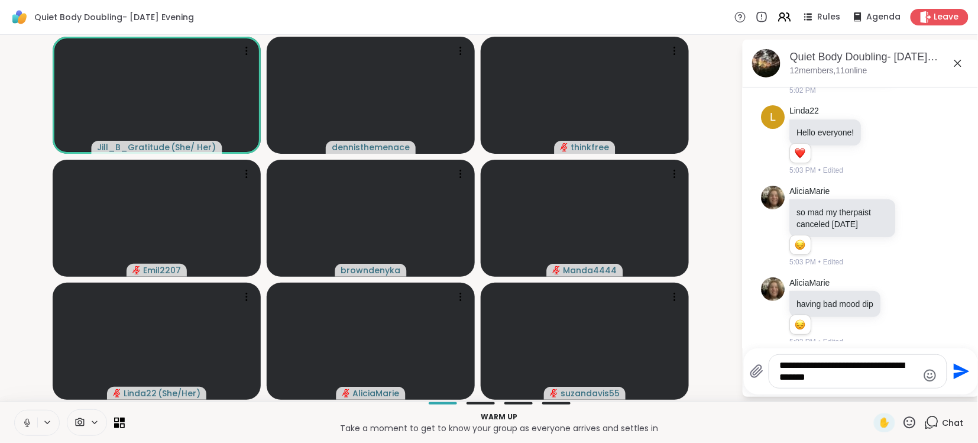
type textarea "**********"
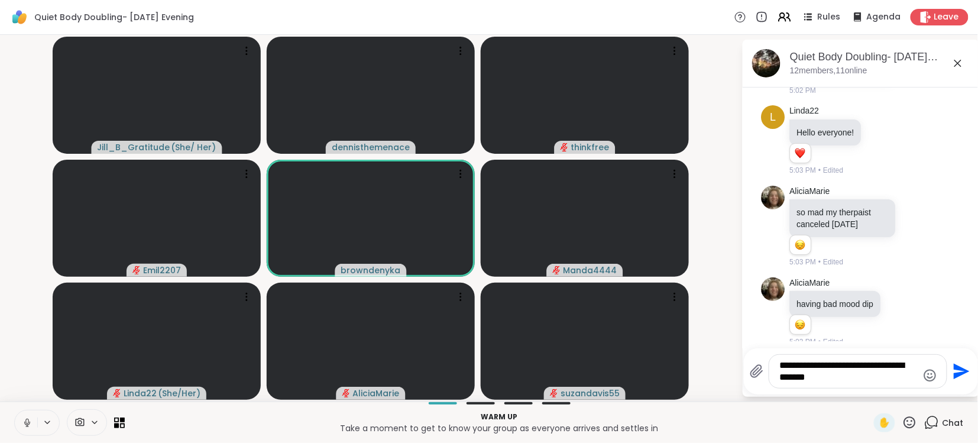
click at [958, 368] on icon "Send" at bounding box center [961, 371] width 16 height 16
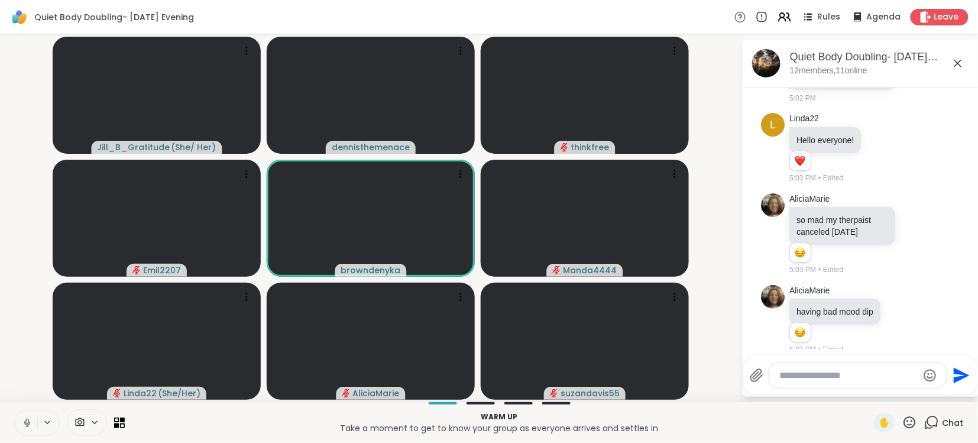
scroll to position [141, 0]
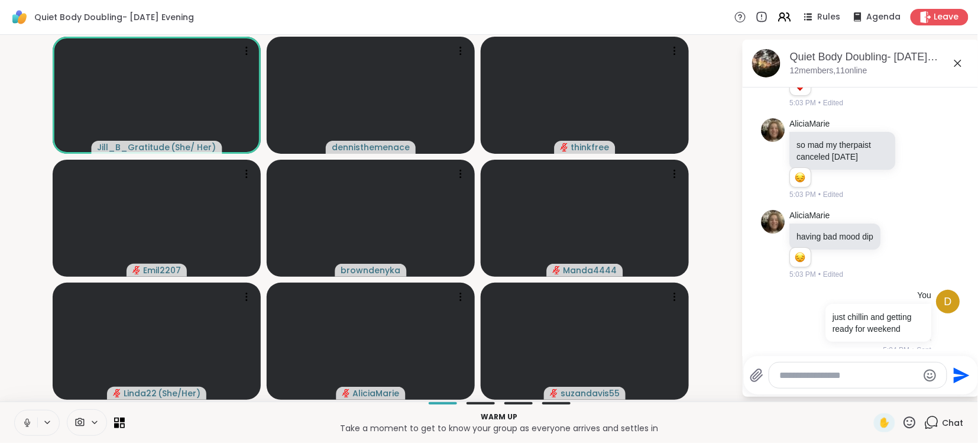
click at [858, 376] on textarea "Type your message" at bounding box center [849, 375] width 138 height 12
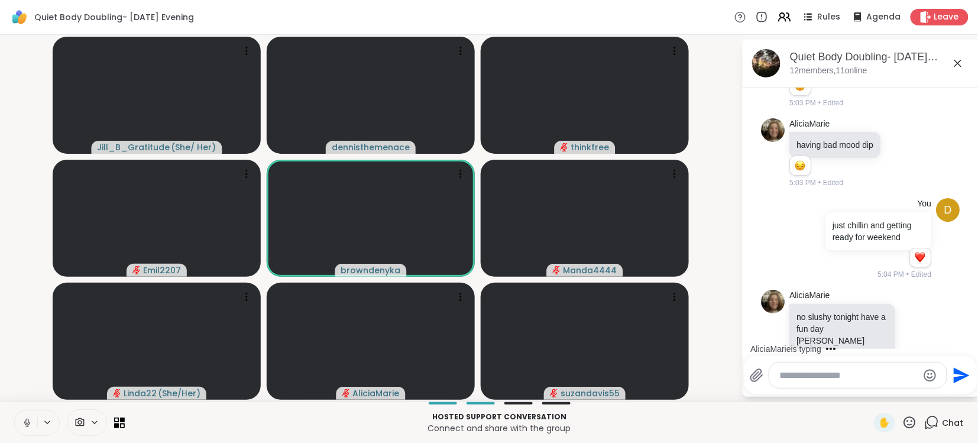
scroll to position [296, 0]
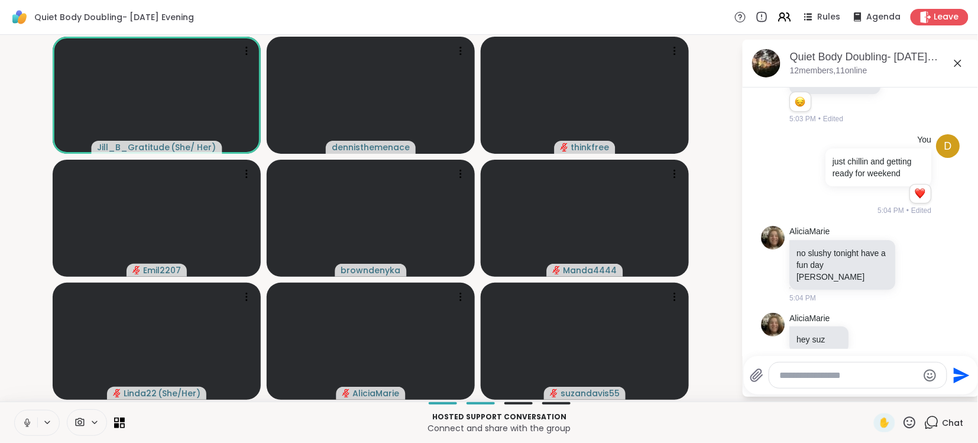
click at [24, 418] on icon at bounding box center [27, 422] width 11 height 11
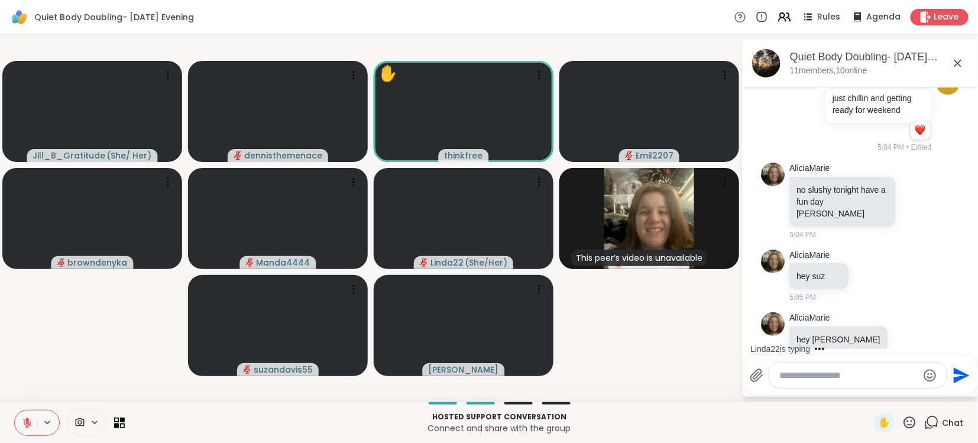
scroll to position [503, 0]
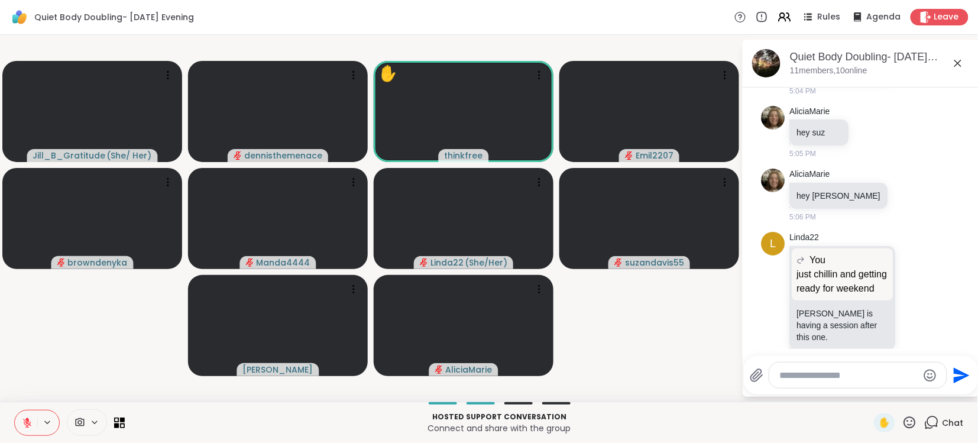
click at [863, 376] on textarea "Type your message" at bounding box center [849, 375] width 138 height 12
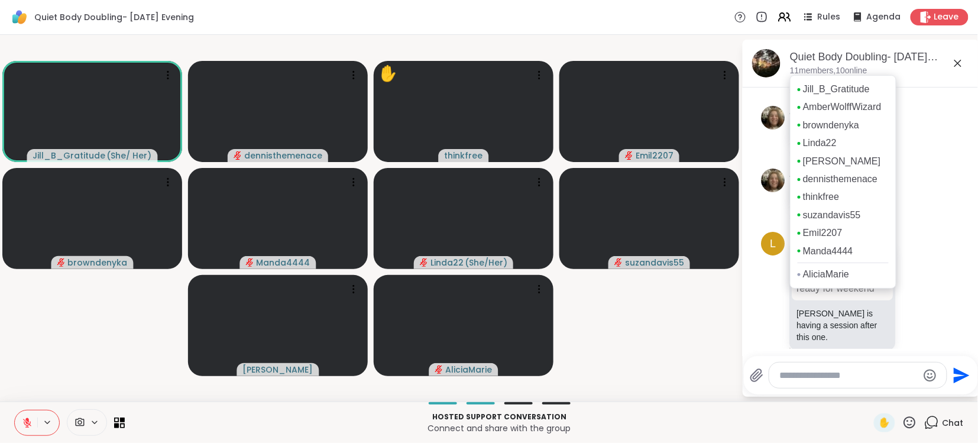
click at [874, 82] on div "[PERSON_NAME] AmberWolffWizard browndenyka Linda22 [PERSON_NAME] thinkfree suza…" at bounding box center [843, 181] width 106 height 213
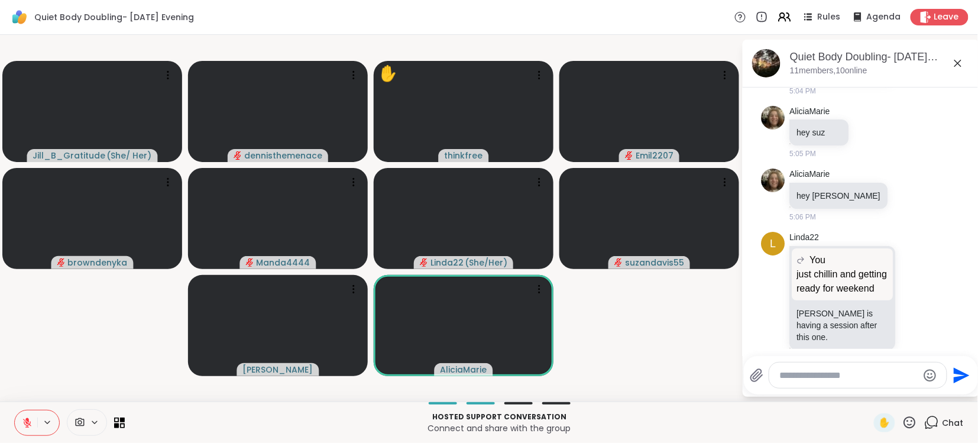
scroll to position [590, 0]
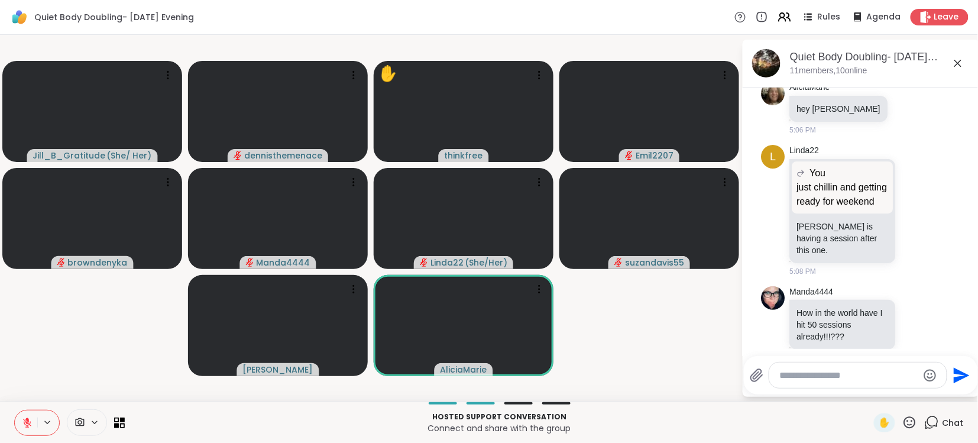
click at [783, 47] on div "Quiet Body Doubling- [DATE] Evening, [DATE] members, 10 online" at bounding box center [860, 64] width 236 height 48
click at [833, 374] on textarea "Type your message" at bounding box center [849, 375] width 138 height 12
click at [813, 387] on div "*" at bounding box center [857, 374] width 177 height 25
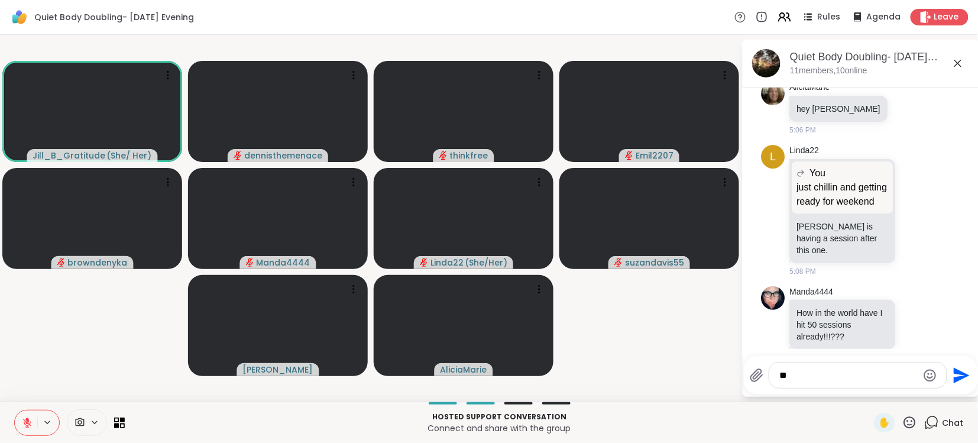
click at [797, 369] on textarea "**" at bounding box center [849, 375] width 138 height 12
click at [784, 366] on div "**********" at bounding box center [857, 374] width 177 height 25
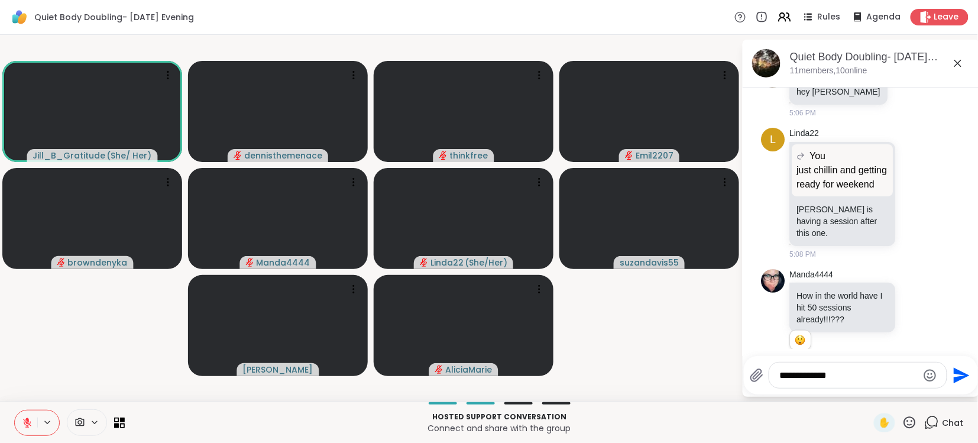
click at [847, 373] on textarea "**********" at bounding box center [849, 375] width 138 height 12
type textarea "**********"
click at [910, 349] on div "[DATE] thinkfree thinkfree = [PERSON_NAME] .. hi! 5:02 PM L Linda22 Hello every…" at bounding box center [860, 221] width 236 height 268
click at [866, 371] on textarea "Type your message" at bounding box center [849, 375] width 138 height 12
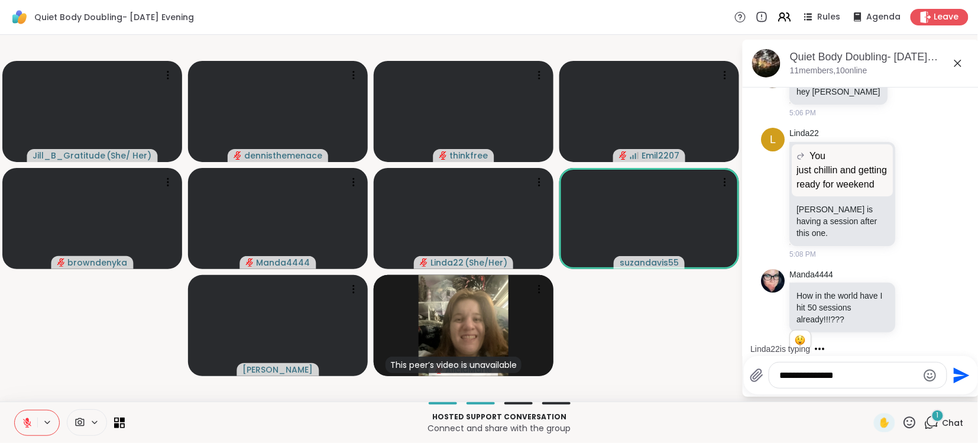
scroll to position [681, 0]
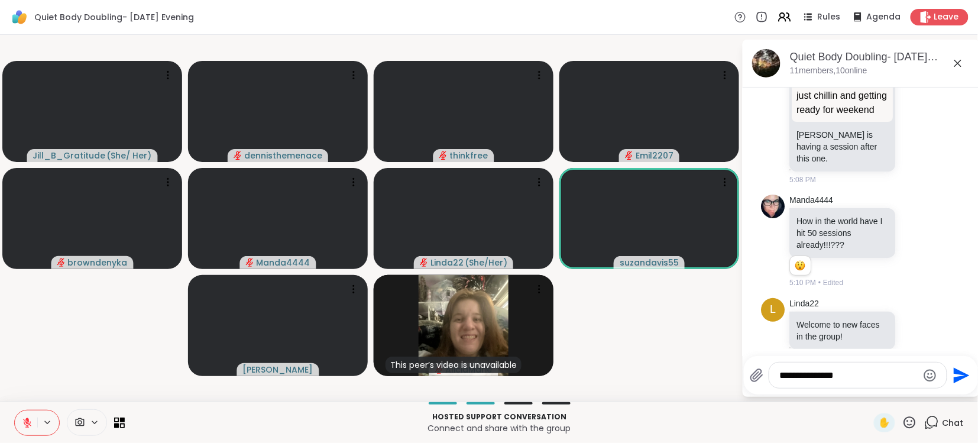
type textarea "**********"
click at [959, 376] on icon "Send" at bounding box center [961, 375] width 16 height 16
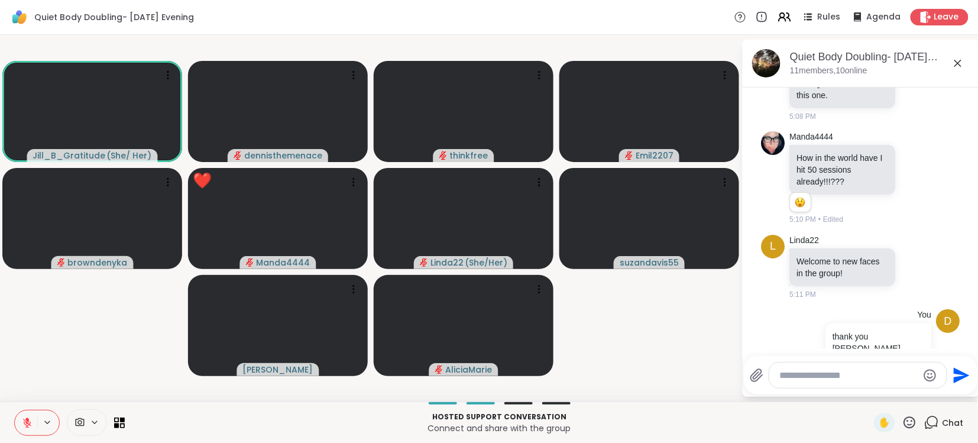
click at [667, 380] on video-player-container "[PERSON_NAME] ( She/ Her ) dennisthemenace thinkfree Emil2207 browndenyka ❤️ Ma…" at bounding box center [370, 218] width 727 height 357
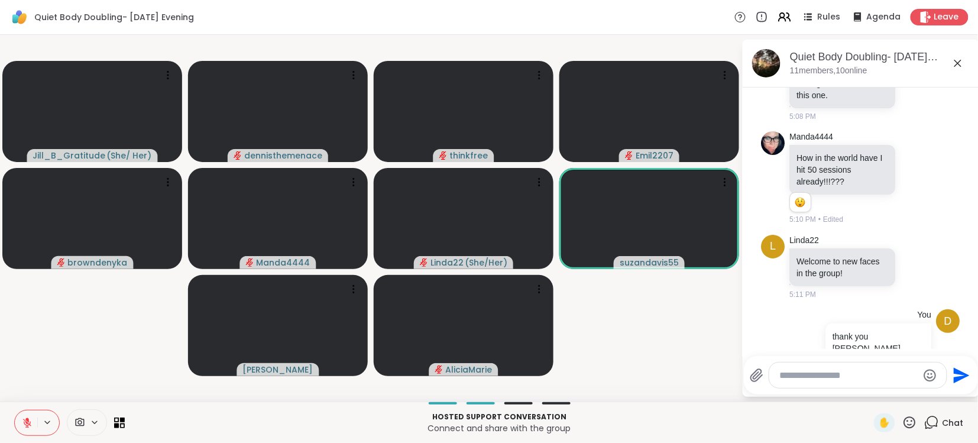
click at [32, 378] on video-player-container "Jill_B_Gratitude ( She/ Her ) dennisthemenace thinkfree Emil2207 browndenyka Ma…" at bounding box center [370, 218] width 727 height 357
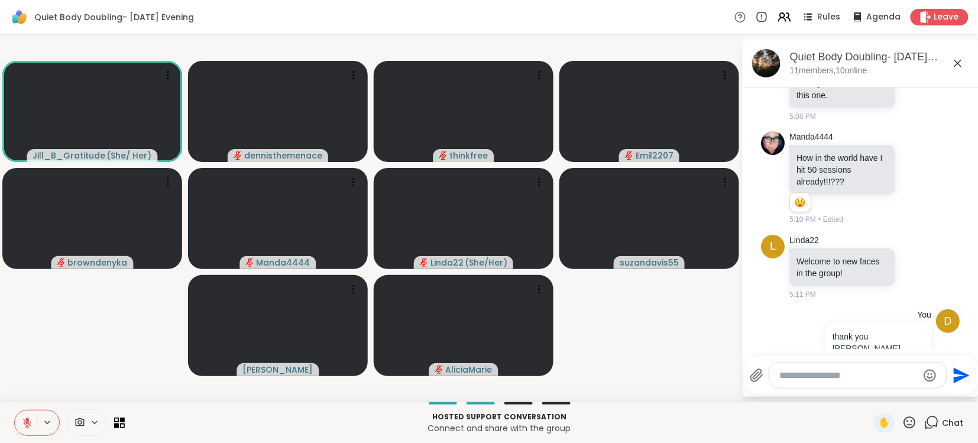
click at [32, 378] on video-player-container "Jill_B_Gratitude ( She/ Her ) dennisthemenace thinkfree Emil2207 browndenyka Ma…" at bounding box center [370, 218] width 727 height 357
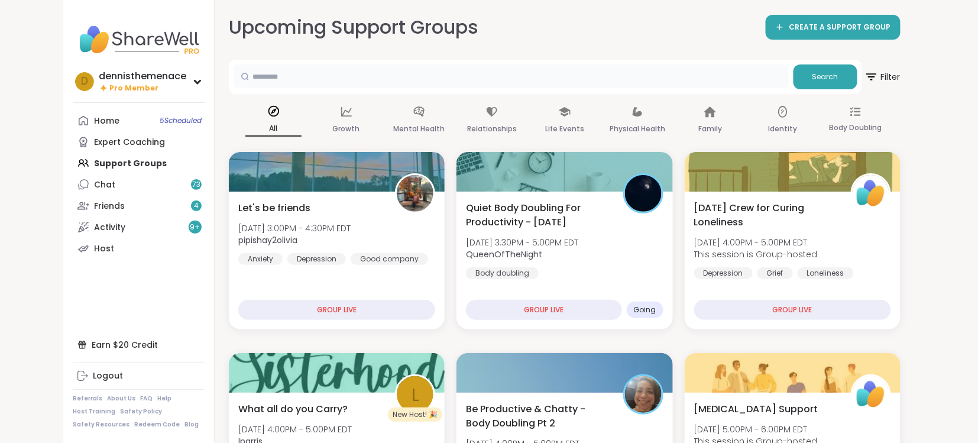
click at [532, 66] on input "text" at bounding box center [510, 76] width 555 height 24
click at [813, 75] on button "Search" at bounding box center [825, 76] width 64 height 25
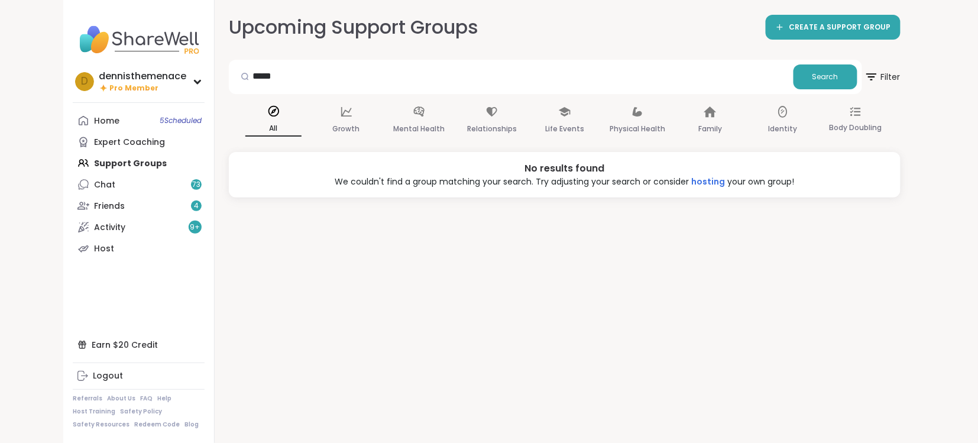
click at [233, 162] on div "No results found We couldn't find a group matching your search. Try adjusting y…" at bounding box center [564, 175] width 671 height 46
click at [315, 76] on input "*****" at bounding box center [510, 76] width 555 height 24
type input "*"
click at [108, 165] on div "Home 5 Scheduled Expert Coaching Support Groups Chat 73 Friends 4 Activity 9 + …" at bounding box center [139, 184] width 132 height 149
click at [130, 165] on div "Home 5 Scheduled Expert Coaching Support Groups Chat 73 Friends 4 Activity 9 + …" at bounding box center [139, 184] width 132 height 149
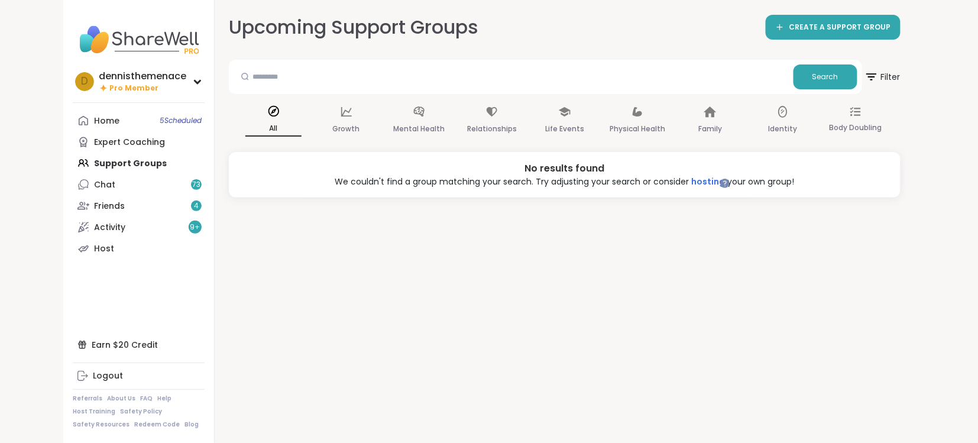
click at [130, 165] on div "Home 5 Scheduled Expert Coaching Support Groups Chat 73 Friends 4 Activity 9 + …" at bounding box center [139, 184] width 132 height 149
click at [273, 122] on p "All" at bounding box center [273, 128] width 56 height 15
click at [113, 119] on div "Home 5 Scheduled" at bounding box center [106, 121] width 25 height 12
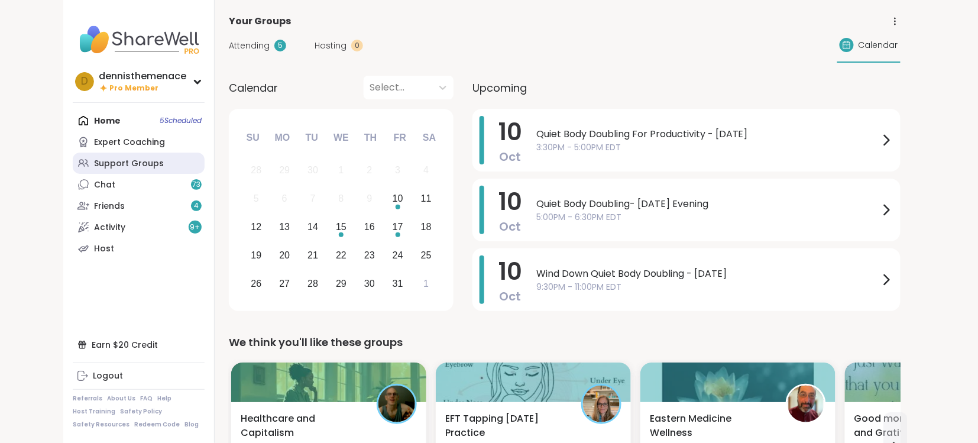
click at [121, 163] on div "Support Groups" at bounding box center [129, 164] width 70 height 12
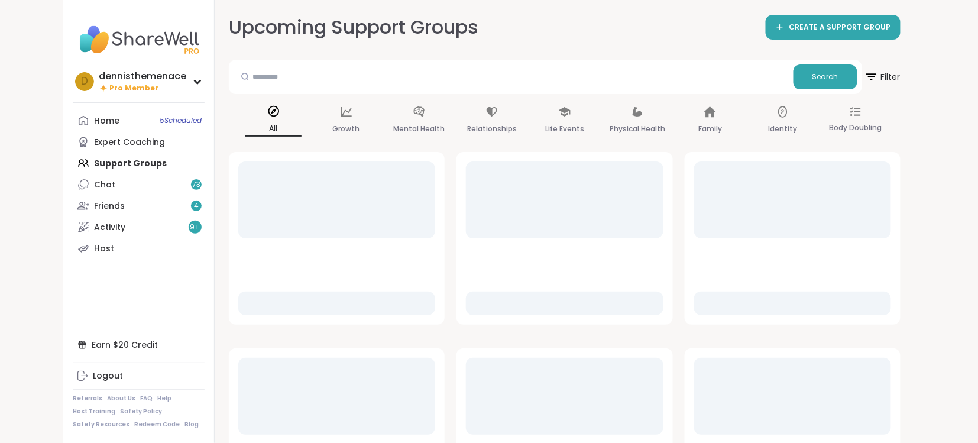
click at [121, 163] on div "Home 5 Scheduled Expert Coaching Support Groups Chat 73 Friends 4 Activity 9 + …" at bounding box center [139, 184] width 132 height 149
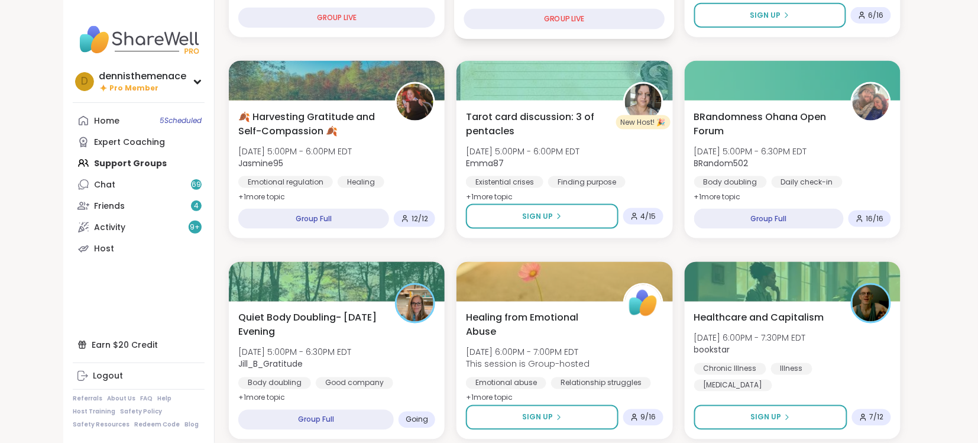
scroll to position [472, 0]
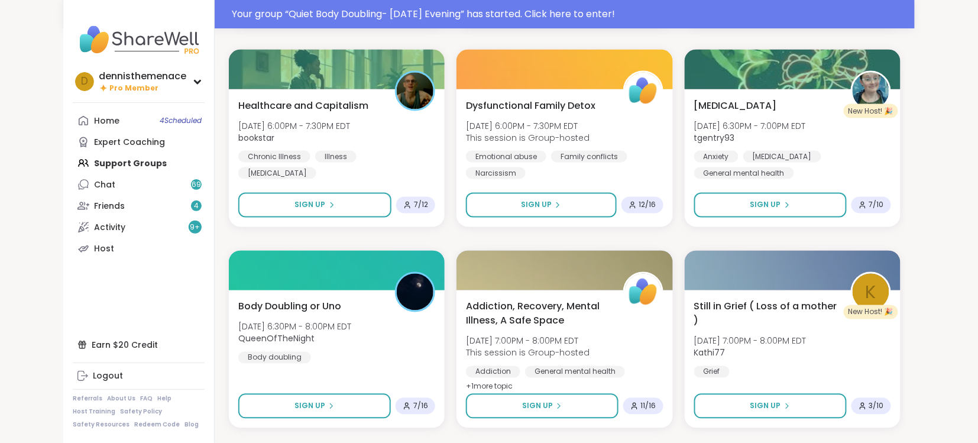
scroll to position [501, 0]
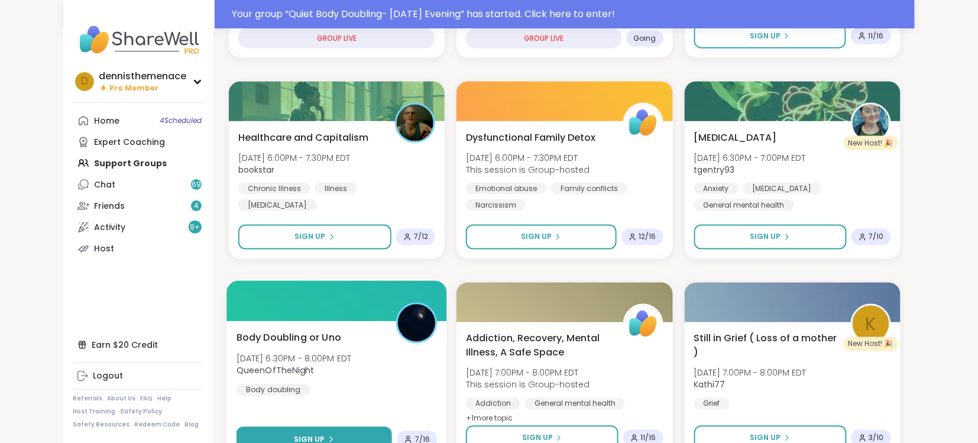
click at [329, 429] on button "Sign Up" at bounding box center [313, 439] width 155 height 25
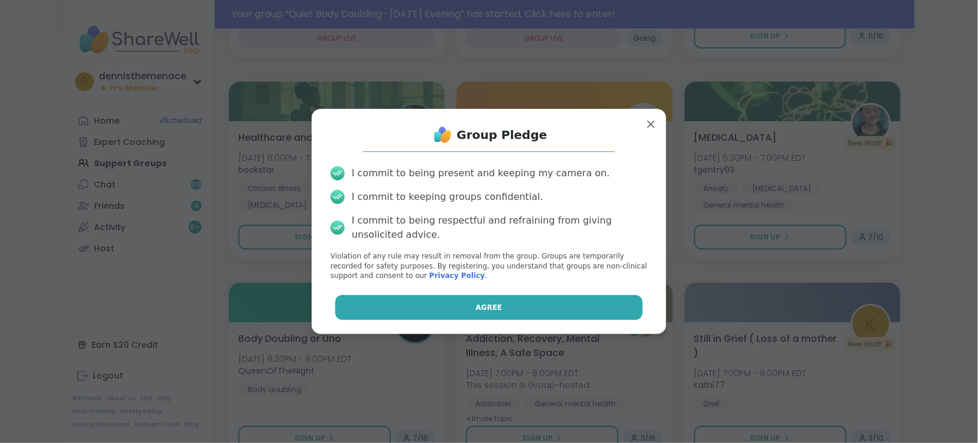
click at [488, 306] on span "Agree" at bounding box center [489, 307] width 27 height 11
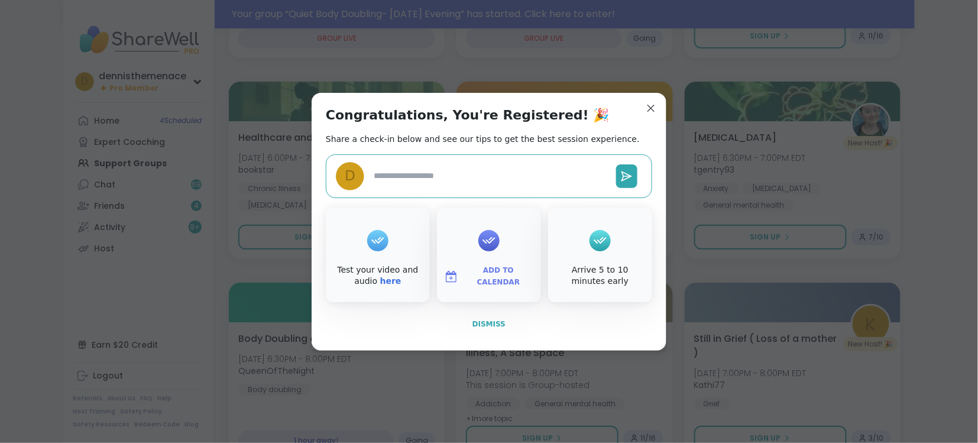
type textarea "*"
click at [491, 322] on span "Dismiss" at bounding box center [488, 324] width 33 height 8
